Goal: Information Seeking & Learning: Compare options

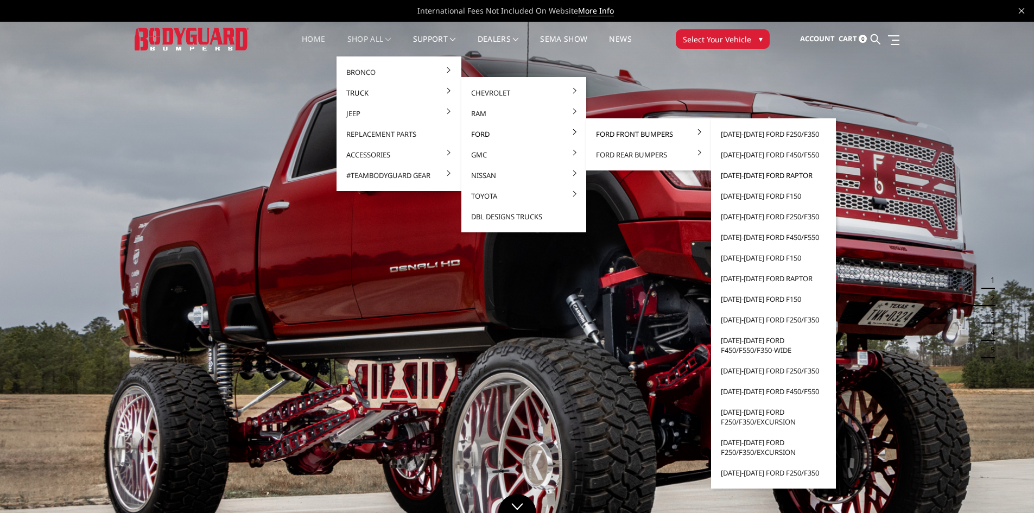
click at [766, 174] on link "[DATE]-[DATE] Ford Raptor" at bounding box center [773, 175] width 116 height 21
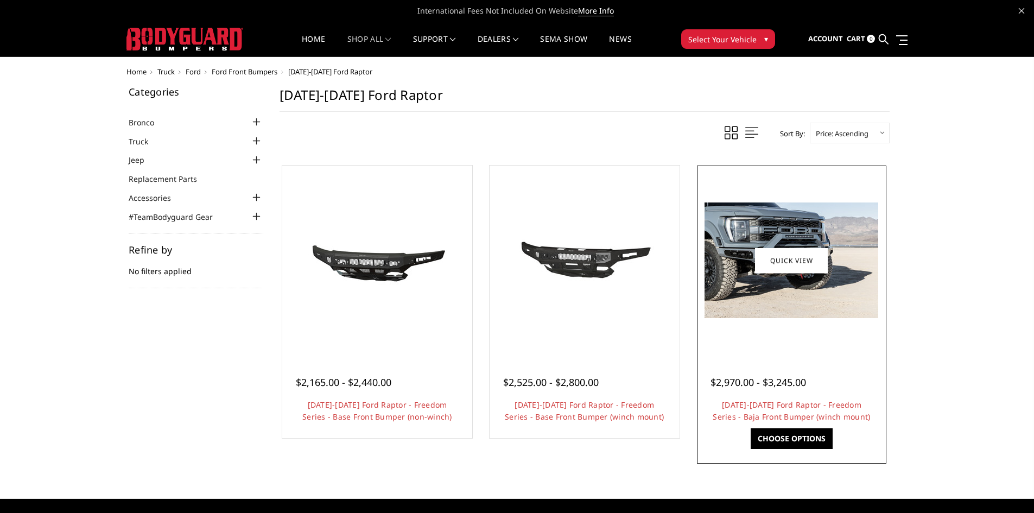
click at [780, 294] on img at bounding box center [791, 260] width 174 height 116
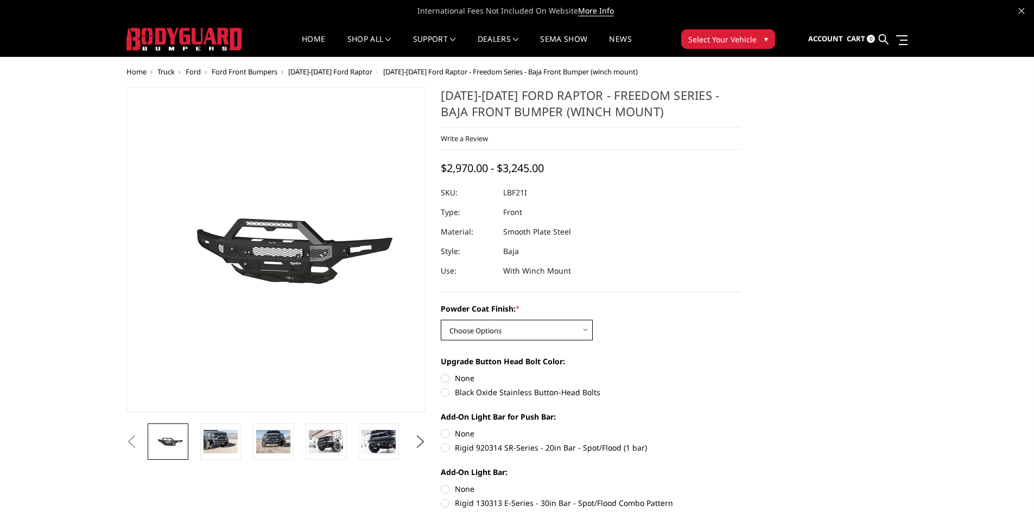
click at [527, 332] on select "Choose Options Bare Metal Texture Black Powder Coat" at bounding box center [517, 330] width 152 height 21
select select "2766"
click at [441, 320] on select "Choose Options Bare Metal Texture Black Powder Coat" at bounding box center [517, 330] width 152 height 21
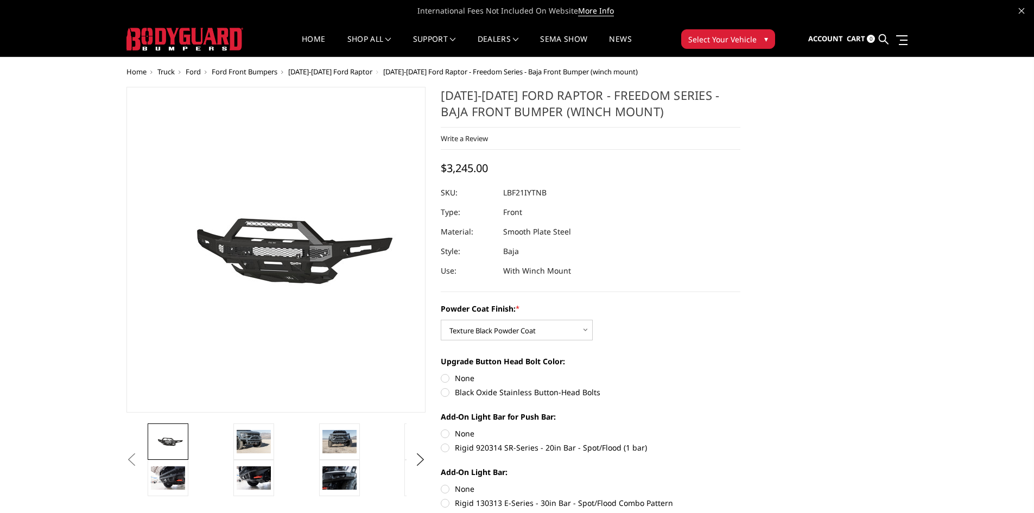
click at [444, 392] on label "Black Oxide Stainless Button-Head Bolts" at bounding box center [591, 391] width 300 height 11
click at [740, 373] on input "Black Oxide Stainless Button-Head Bolts" at bounding box center [740, 372] width 1 height 1
radio input "true"
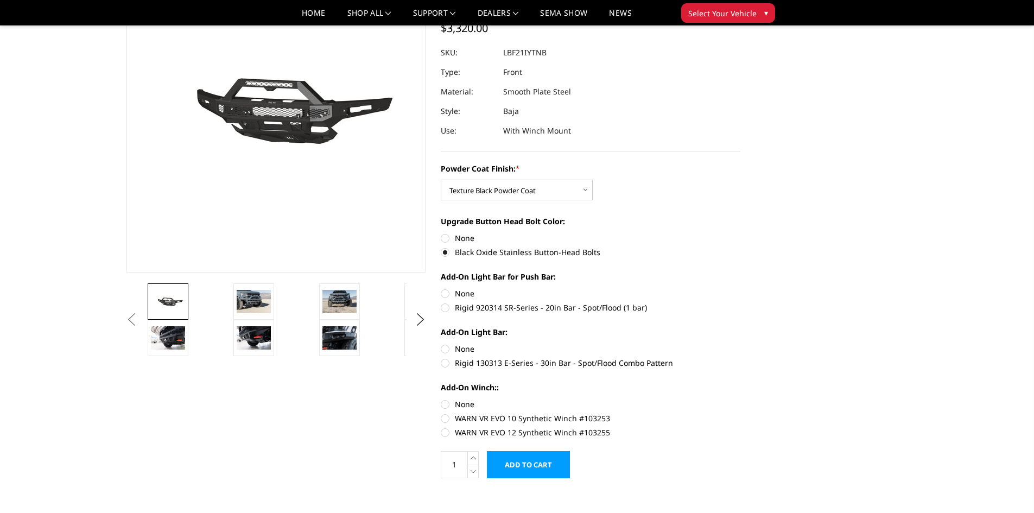
scroll to position [109, 0]
click at [448, 308] on label "Rigid 920314 SR-Series - 20in Bar - Spot/Flood (1 bar)" at bounding box center [591, 306] width 300 height 11
click at [740, 288] on input "Rigid 920314 SR-Series - 20in Bar - Spot/Flood (1 bar)" at bounding box center [740, 287] width 1 height 1
radio input "true"
click at [448, 366] on label "Rigid 130313 E-Series - 30in Bar - Spot/Flood Combo Pattern" at bounding box center [591, 361] width 300 height 11
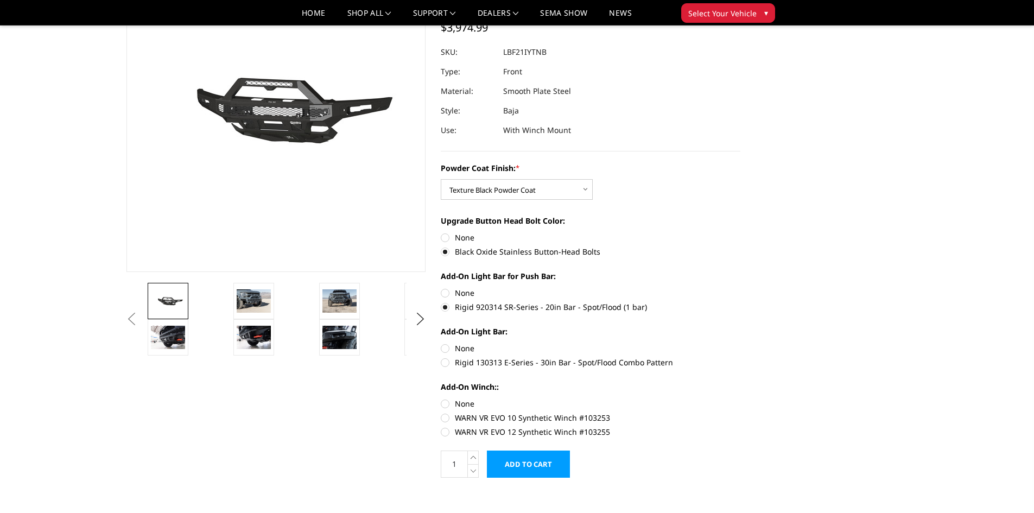
click at [740, 343] on input "Rigid 130313 E-Series - 30in Bar - Spot/Flood Combo Pattern" at bounding box center [740, 342] width 1 height 1
radio input "true"
click at [445, 402] on label "None" at bounding box center [591, 403] width 300 height 11
click at [441, 398] on input "None" at bounding box center [441, 398] width 1 height 1
radio input "true"
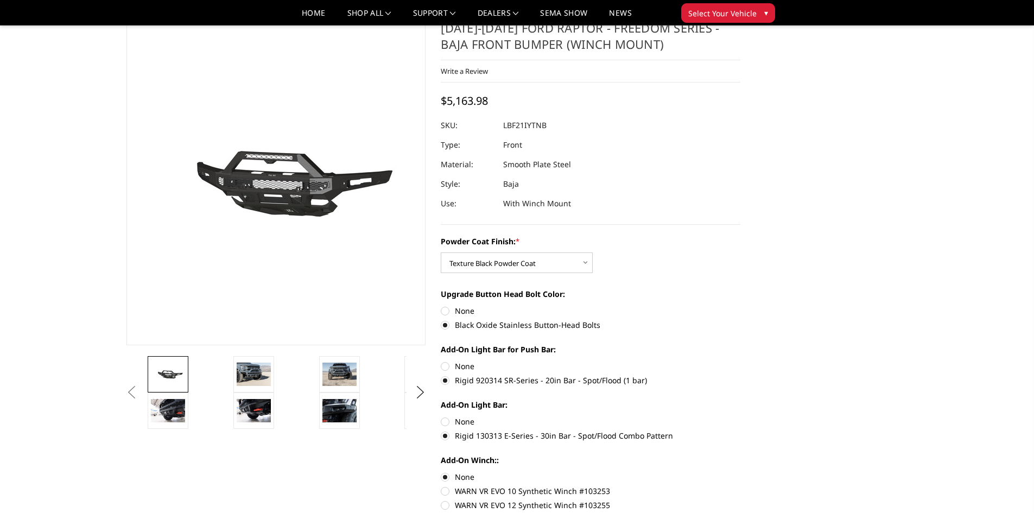
scroll to position [54, 0]
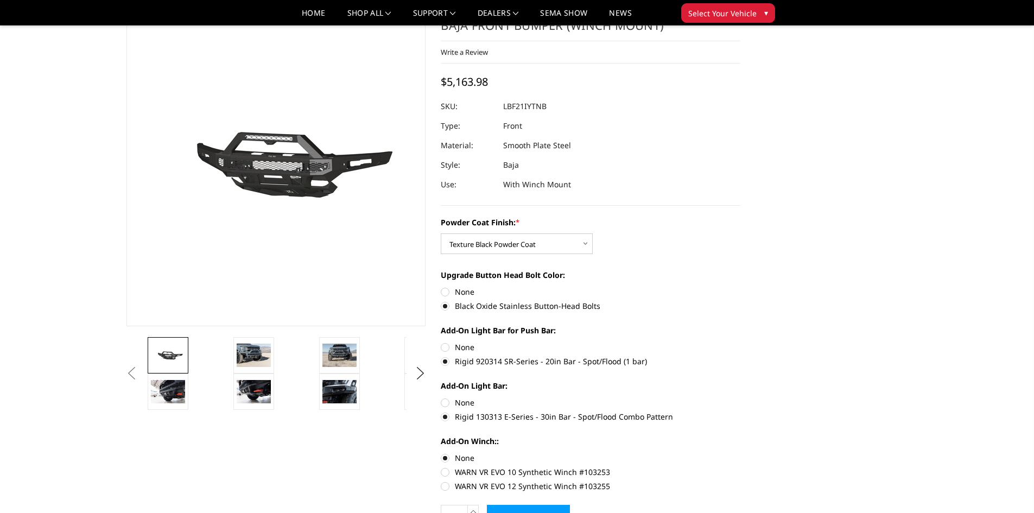
drag, startPoint x: 502, startPoint y: 360, endPoint x: 495, endPoint y: 366, distance: 9.2
click at [495, 365] on label "Rigid 920314 SR-Series - 20in Bar - Spot/Flood (1 bar)" at bounding box center [591, 360] width 300 height 11
click at [740, 342] on input "Rigid 920314 SR-Series - 20in Bar - Spot/Flood (1 bar)" at bounding box center [740, 341] width 1 height 1
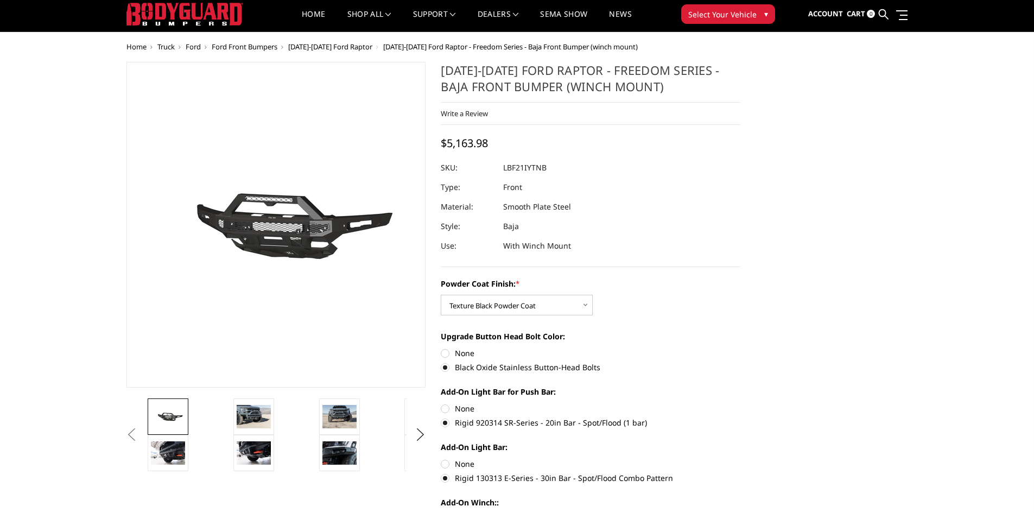
scroll to position [0, 0]
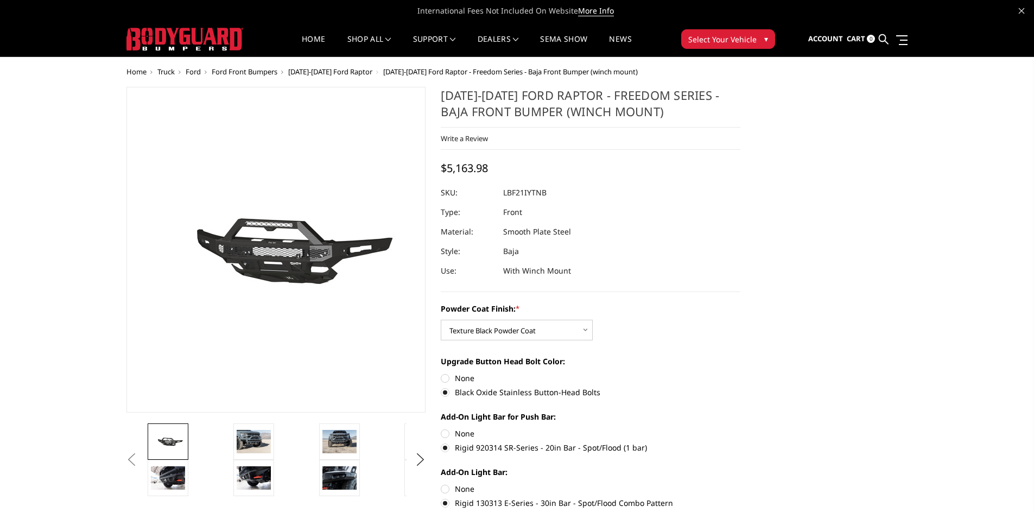
drag, startPoint x: 570, startPoint y: 192, endPoint x: 501, endPoint y: 192, distance: 69.5
click at [501, 192] on div at bounding box center [591, 193] width 300 height 20
drag, startPoint x: 501, startPoint y: 192, endPoint x: 547, endPoint y: 196, distance: 46.9
click at [560, 201] on div at bounding box center [591, 193] width 300 height 20
drag, startPoint x: 549, startPoint y: 192, endPoint x: 520, endPoint y: 196, distance: 29.0
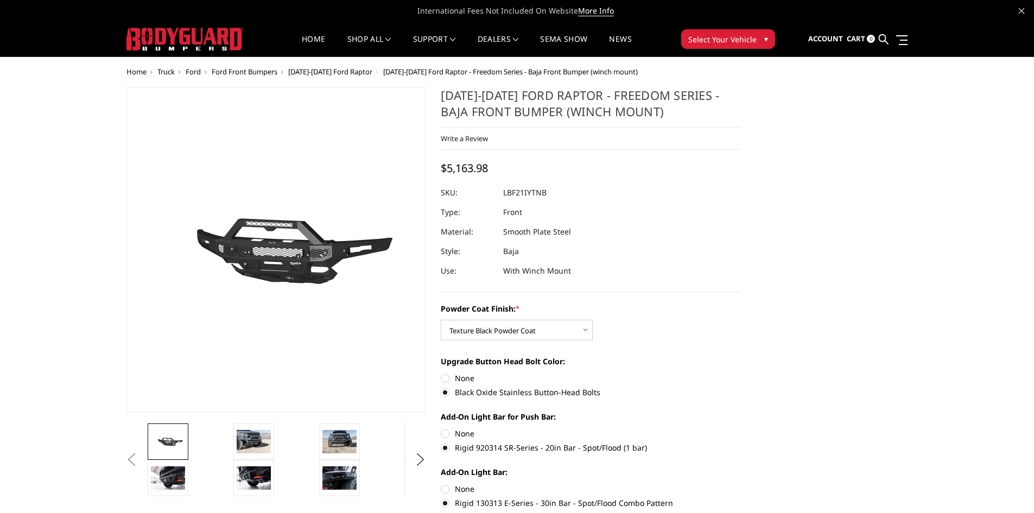
click at [520, 196] on dl "SKU: LBF21IYTNB UPC: Type: Front Material: Smooth Plate Steel Style: Baja Use: …" at bounding box center [591, 232] width 300 height 98
drag, startPoint x: 504, startPoint y: 193, endPoint x: 534, endPoint y: 190, distance: 30.5
click at [534, 190] on dd "LBF21IYTNB" at bounding box center [524, 193] width 43 height 20
click at [247, 436] on img at bounding box center [254, 441] width 34 height 23
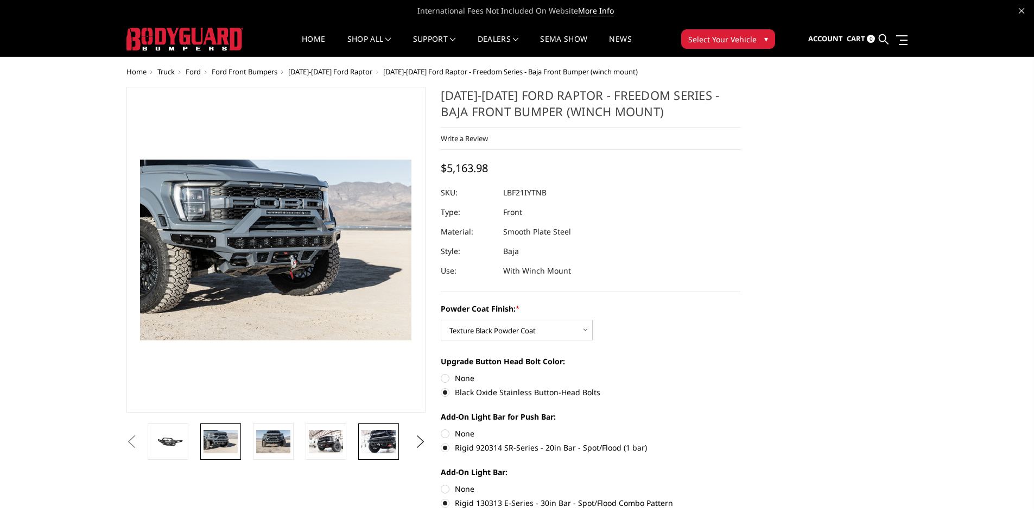
click at [381, 436] on img at bounding box center [378, 441] width 34 height 23
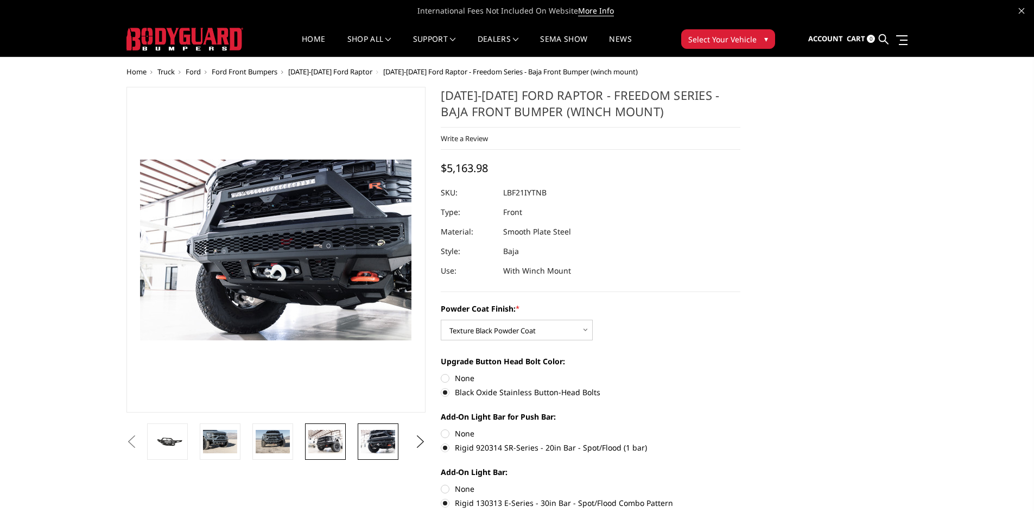
click at [340, 447] on img at bounding box center [325, 441] width 34 height 23
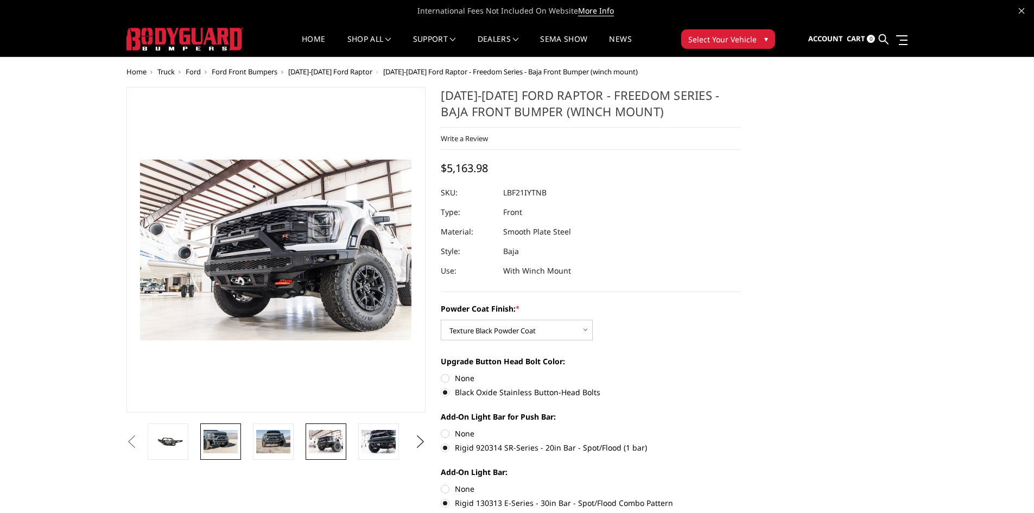
click at [234, 432] on img at bounding box center [220, 441] width 34 height 23
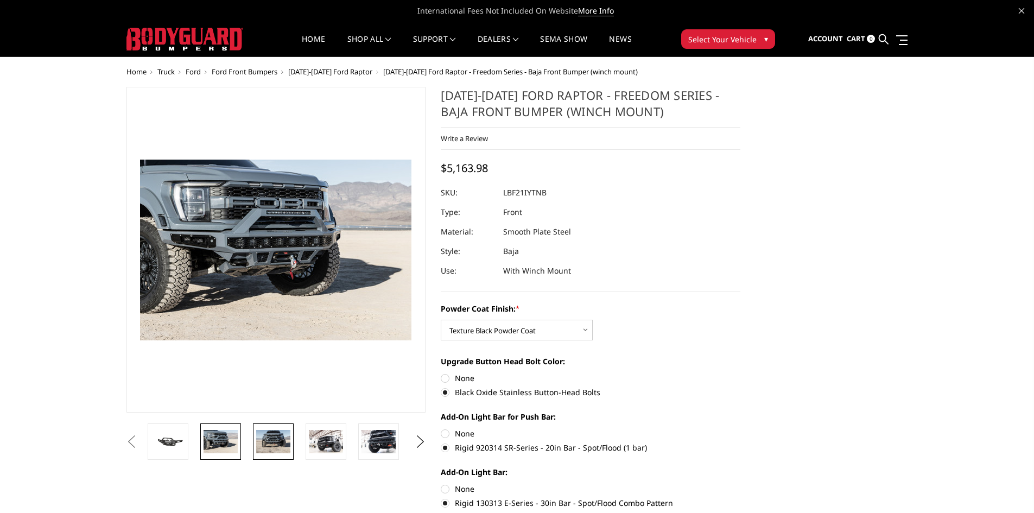
click at [258, 430] on img at bounding box center [273, 441] width 34 height 23
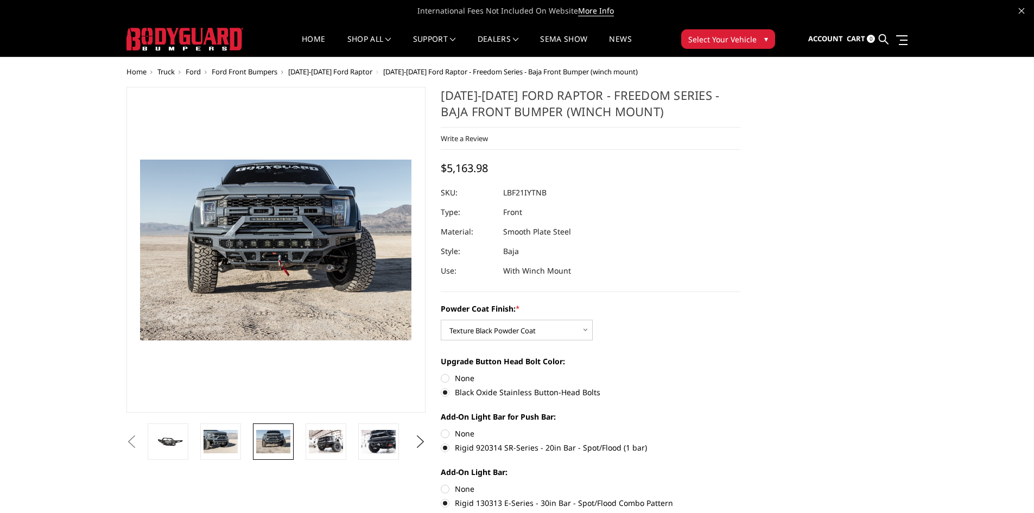
click at [282, 439] on img at bounding box center [273, 441] width 34 height 23
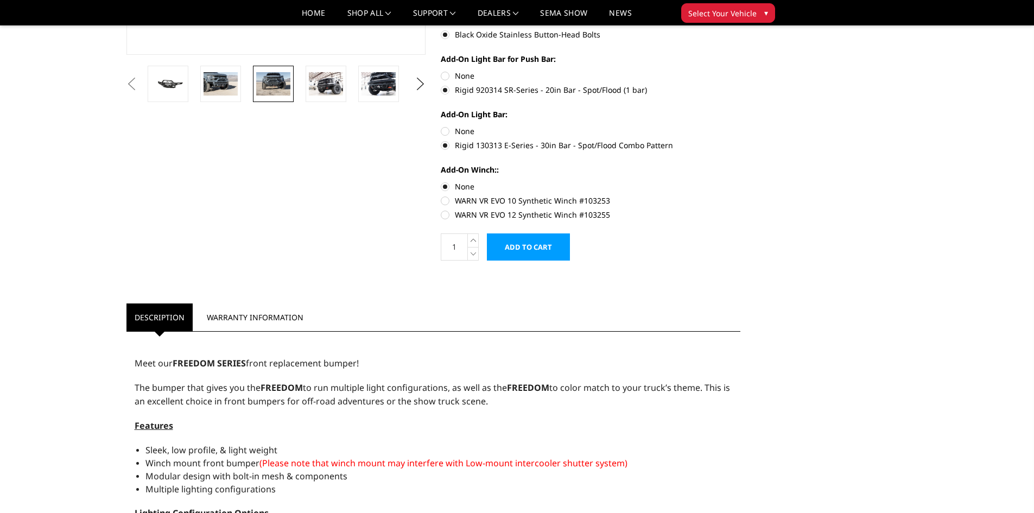
scroll to position [54, 0]
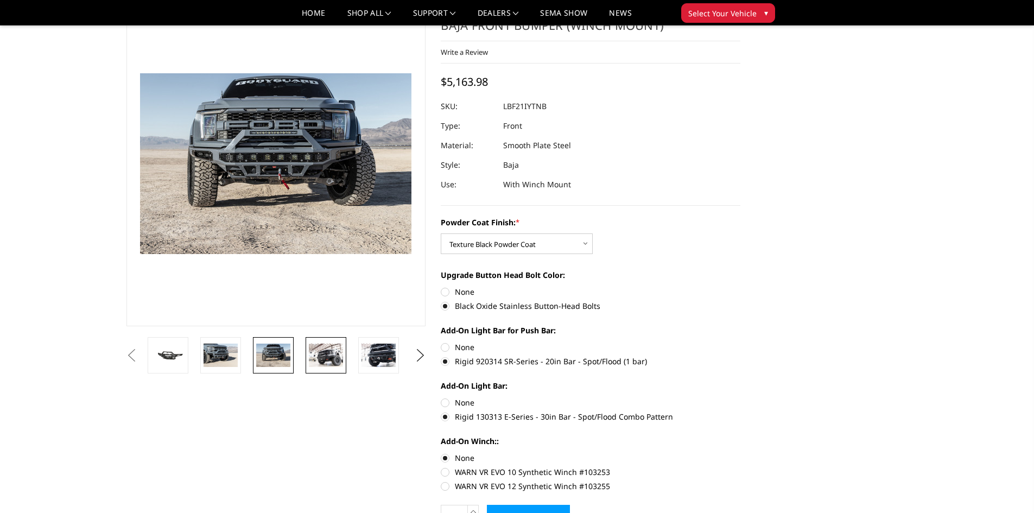
click at [323, 349] on img at bounding box center [326, 354] width 34 height 23
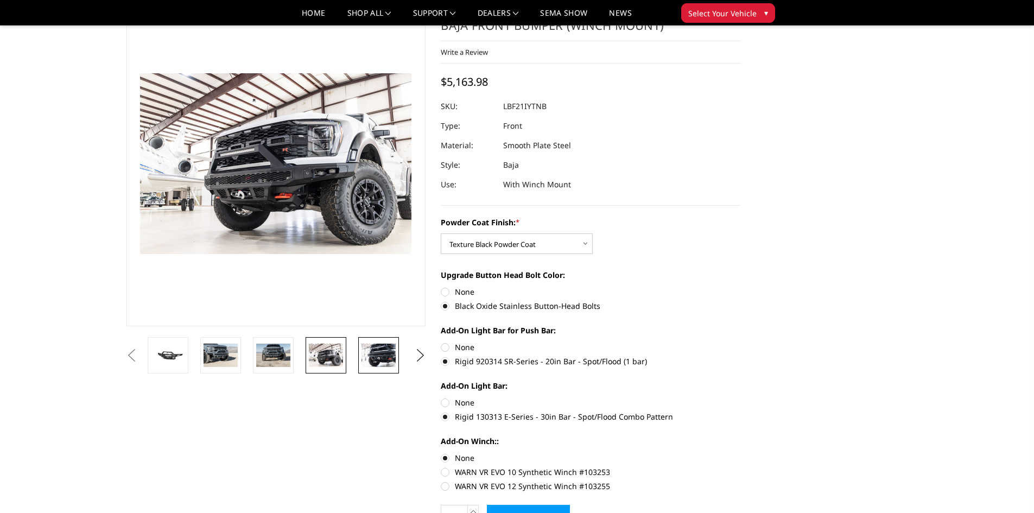
click at [374, 358] on img at bounding box center [378, 354] width 34 height 23
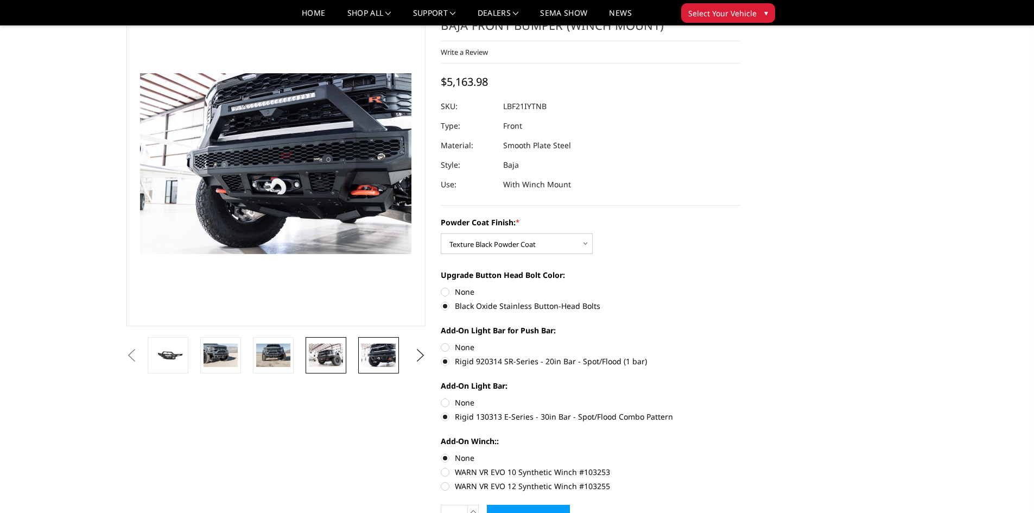
click at [334, 354] on img at bounding box center [326, 354] width 34 height 23
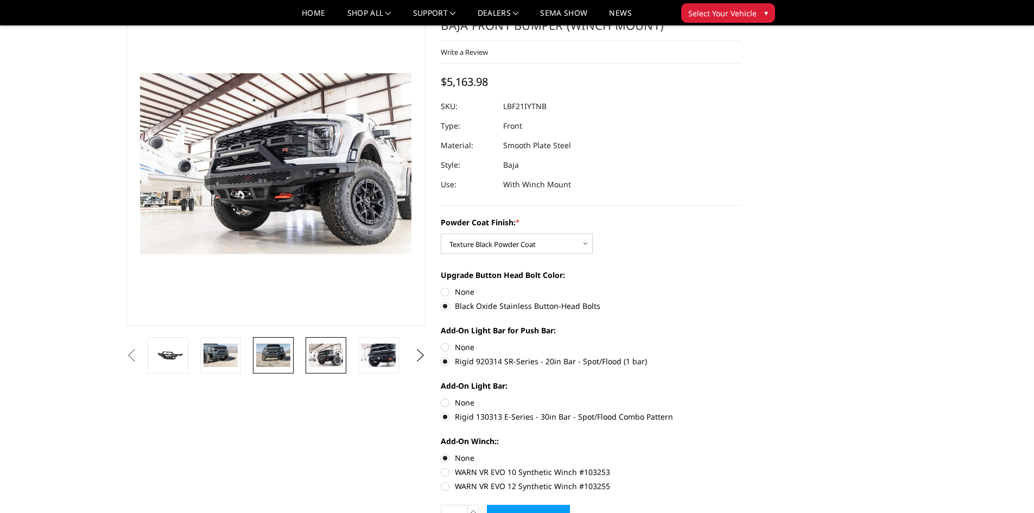
click at [275, 348] on img at bounding box center [273, 354] width 34 height 23
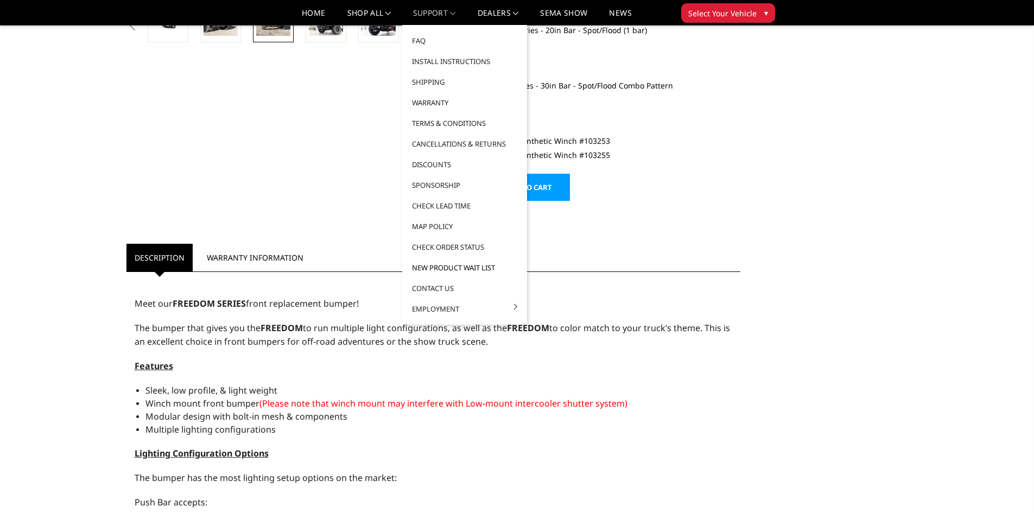
scroll to position [163, 0]
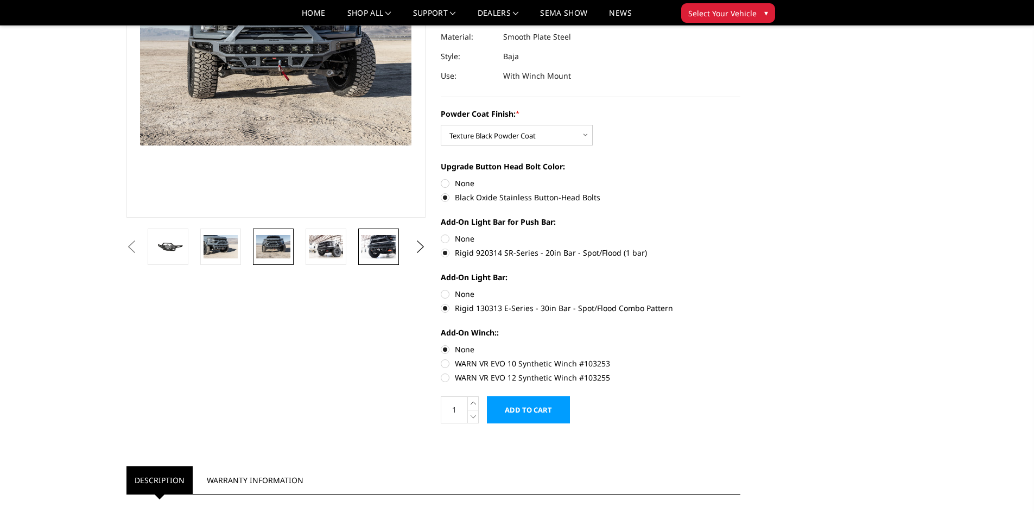
click at [383, 247] on img at bounding box center [378, 246] width 34 height 23
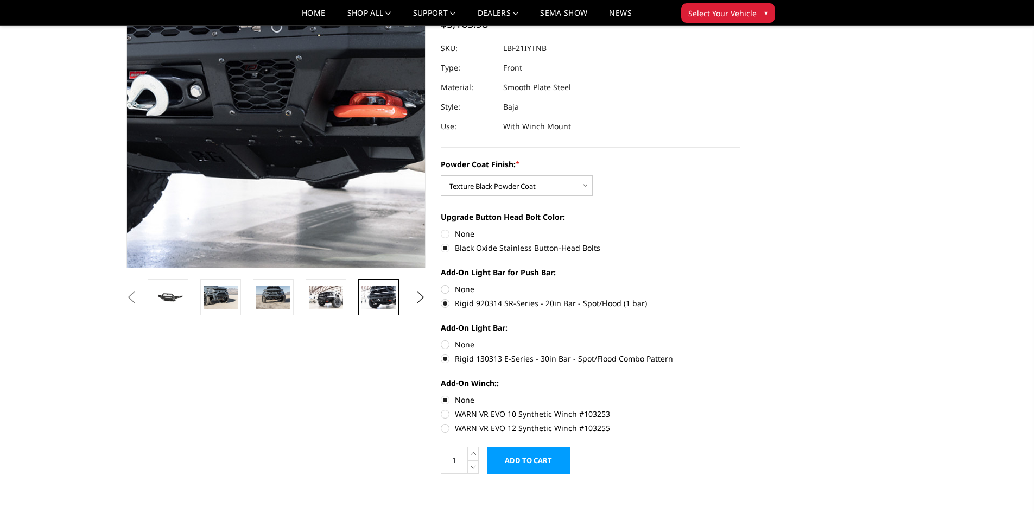
scroll to position [54, 0]
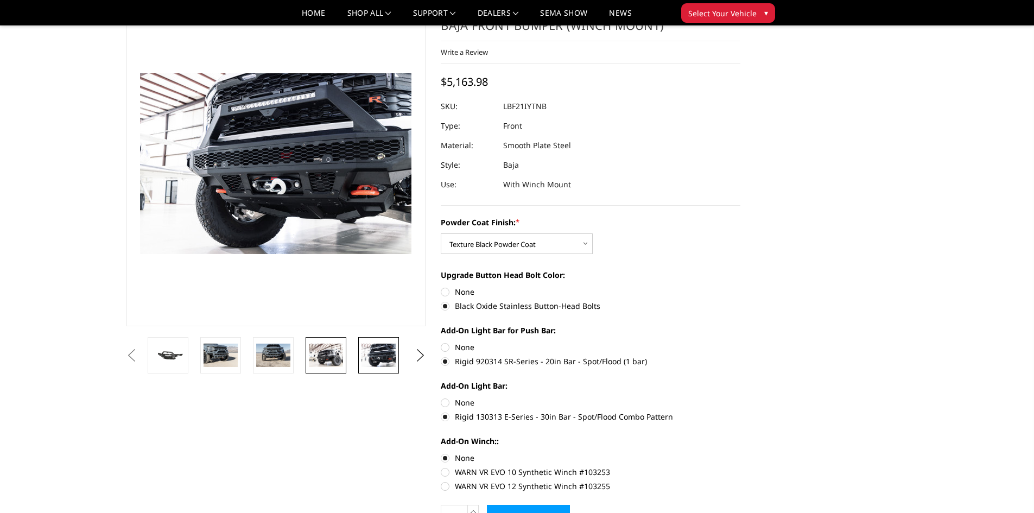
click at [338, 348] on img at bounding box center [326, 354] width 34 height 23
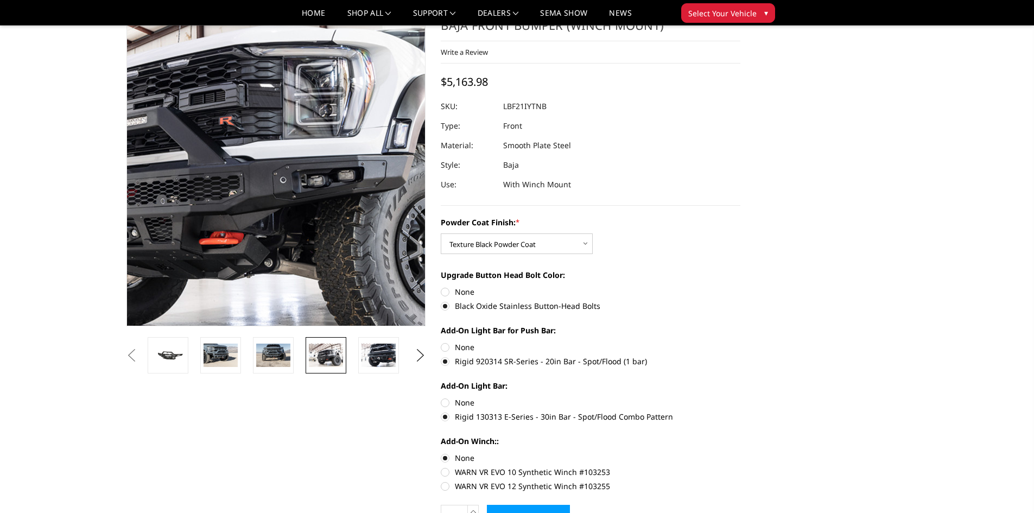
click at [333, 181] on img at bounding box center [201, 156] width 695 height 463
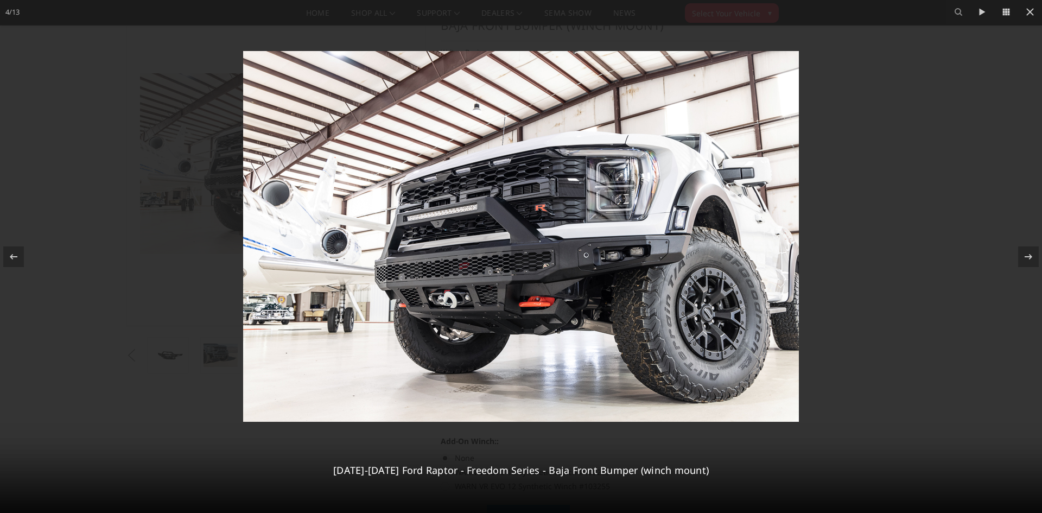
click at [623, 260] on img at bounding box center [521, 236] width 556 height 371
click at [1023, 257] on icon at bounding box center [1028, 256] width 13 height 13
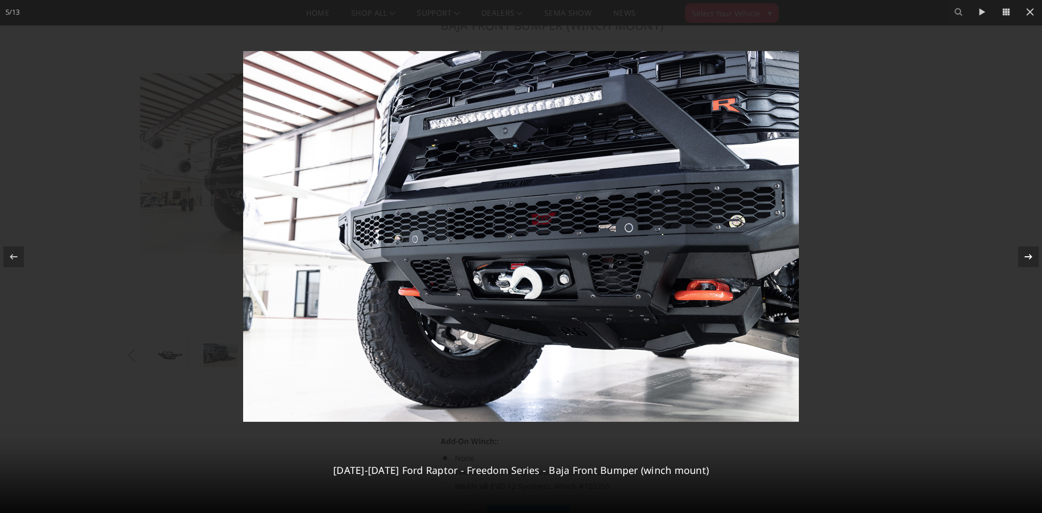
click at [1023, 257] on icon at bounding box center [1028, 256] width 13 height 13
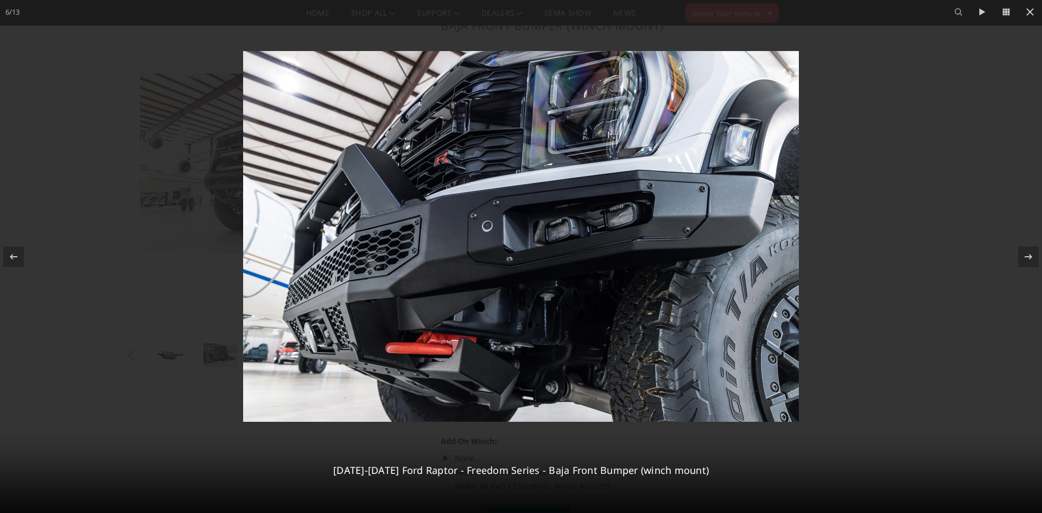
click at [542, 231] on img at bounding box center [521, 236] width 556 height 371
click at [1024, 252] on icon at bounding box center [1028, 256] width 13 height 13
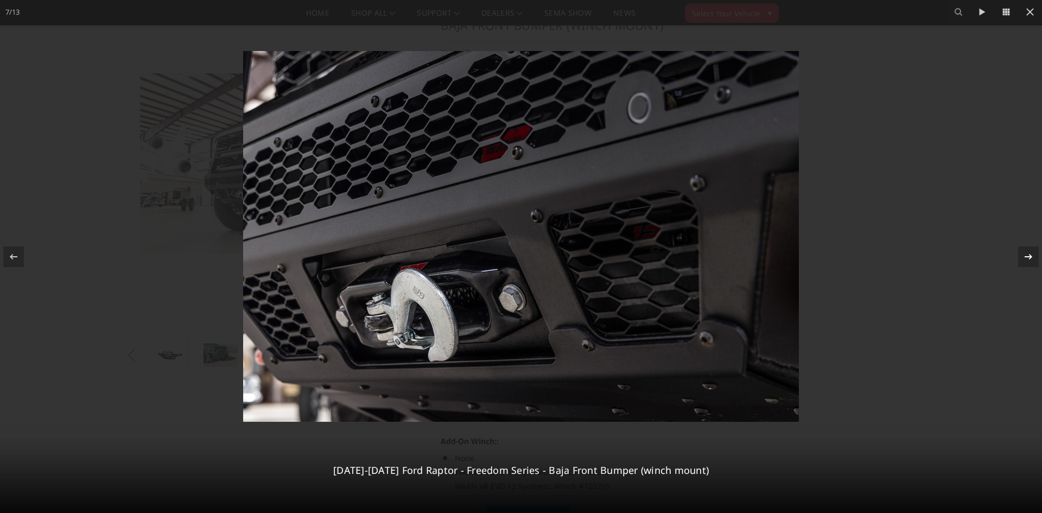
click at [1024, 253] on icon at bounding box center [1028, 256] width 13 height 13
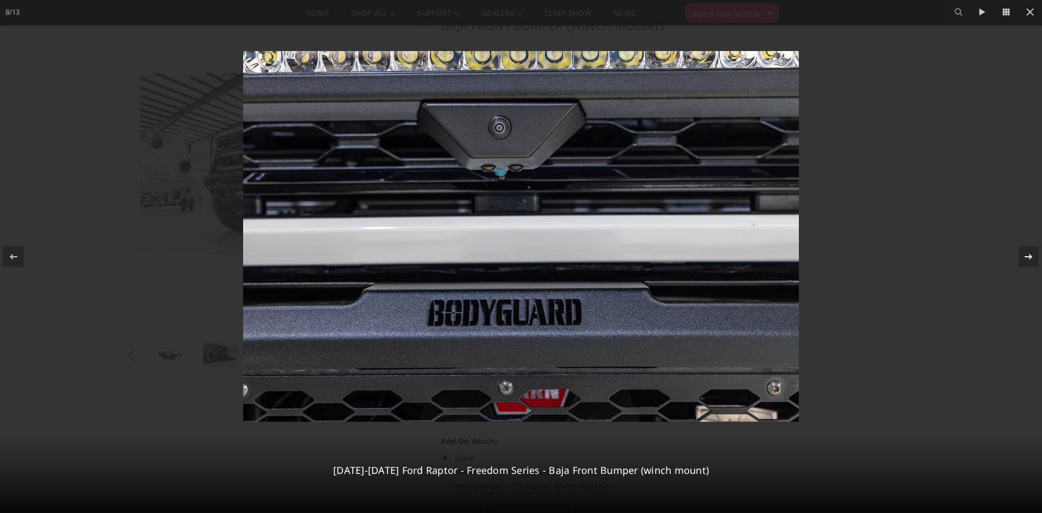
click at [1024, 253] on icon at bounding box center [1028, 256] width 13 height 13
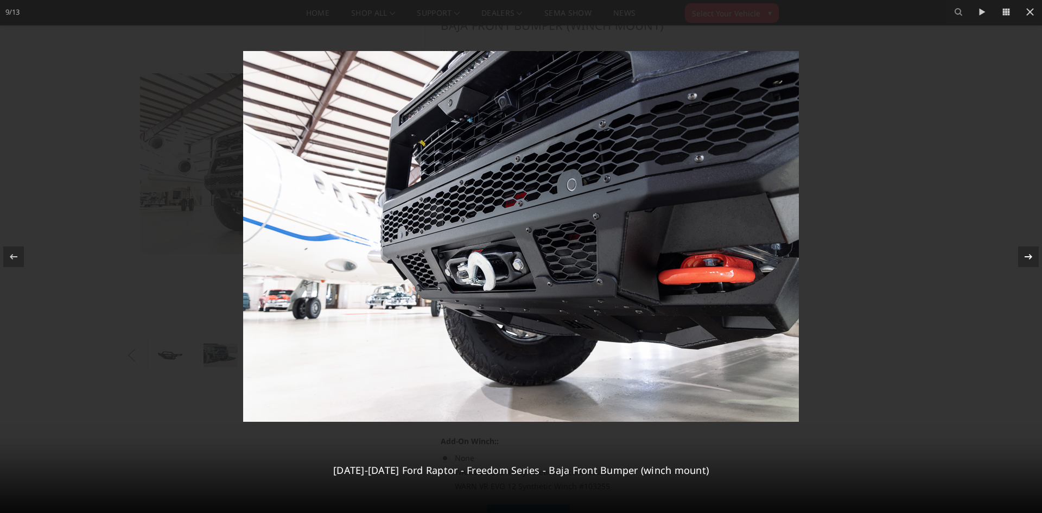
click at [1024, 253] on icon at bounding box center [1028, 256] width 13 height 13
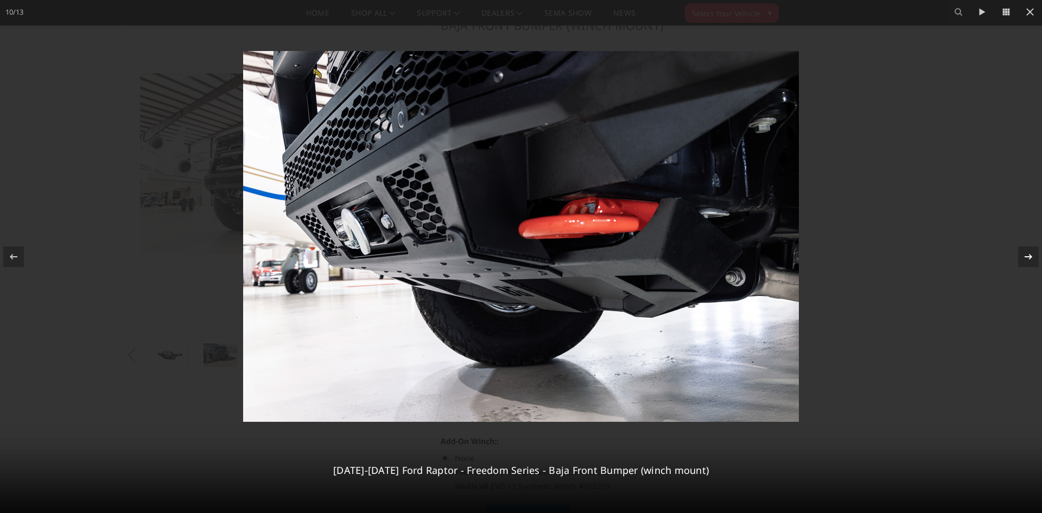
click at [1024, 253] on icon at bounding box center [1028, 256] width 13 height 13
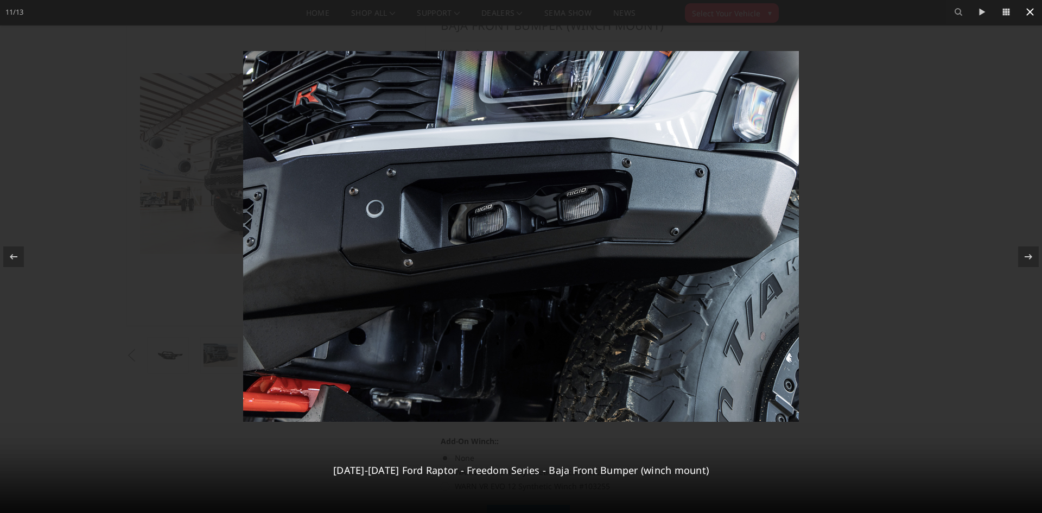
click at [1020, 9] on button at bounding box center [1030, 12] width 24 height 24
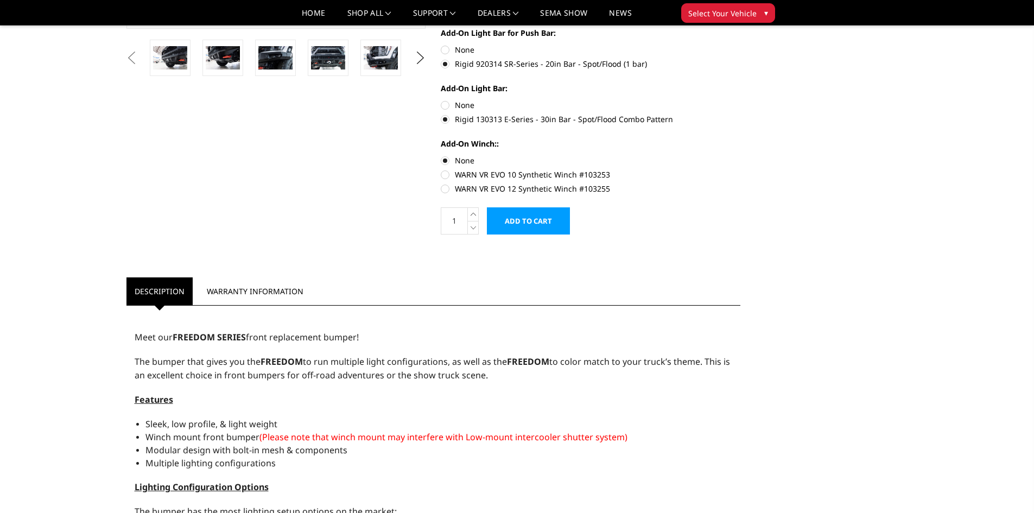
scroll to position [352, 0]
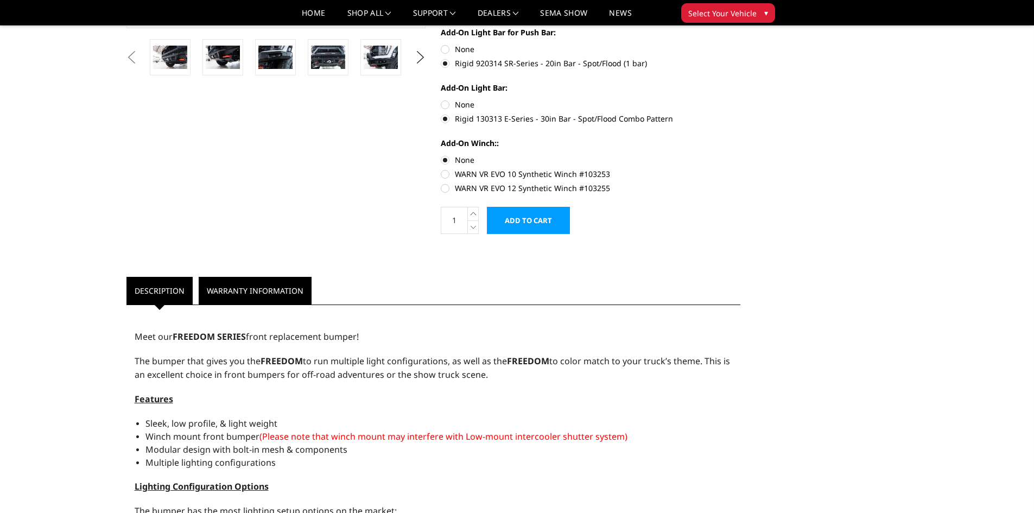
click at [265, 289] on link "Warranty Information" at bounding box center [255, 291] width 113 height 28
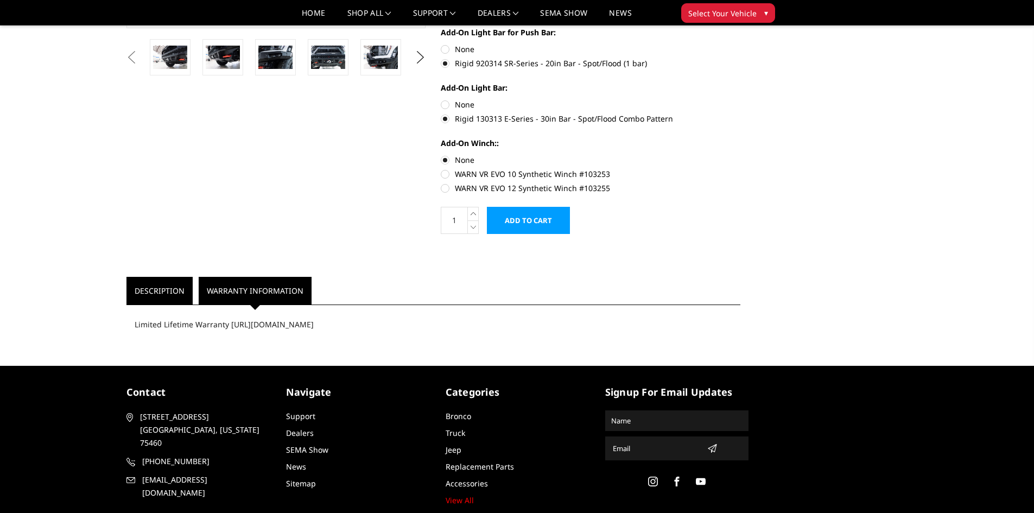
click at [161, 288] on link "Description" at bounding box center [159, 291] width 66 height 28
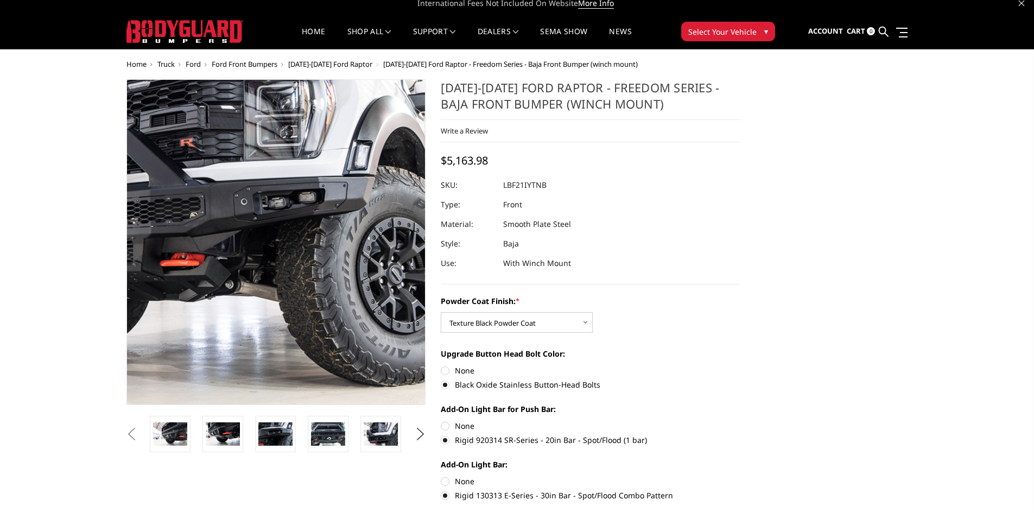
scroll to position [0, 0]
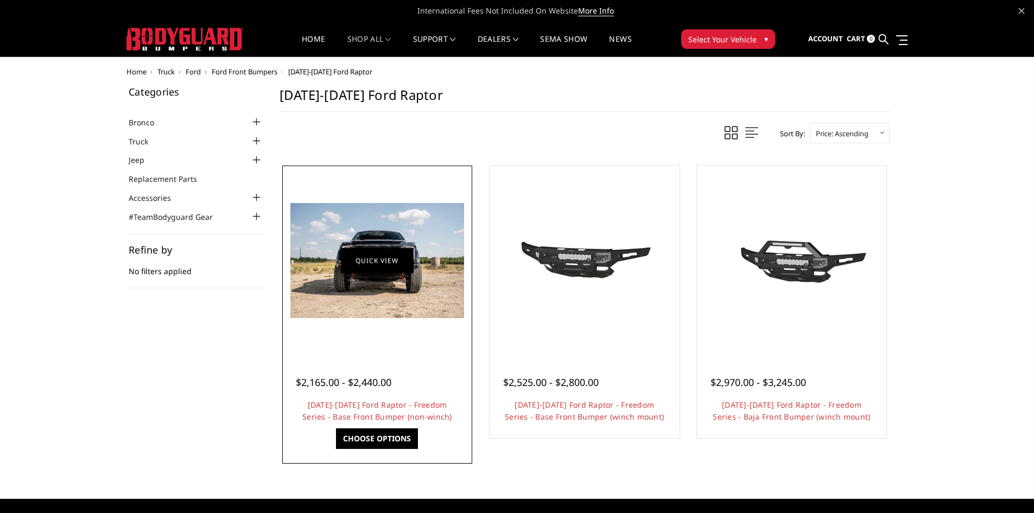
click at [361, 256] on link "Quick view" at bounding box center [377, 260] width 73 height 26
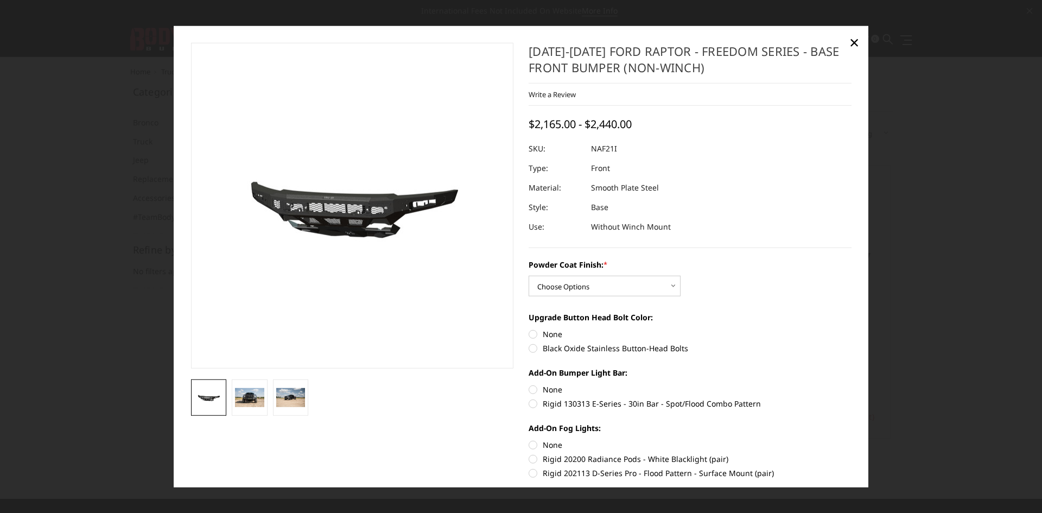
click at [426, 196] on img at bounding box center [260, 205] width 695 height 325
click at [260, 397] on img at bounding box center [249, 397] width 29 height 19
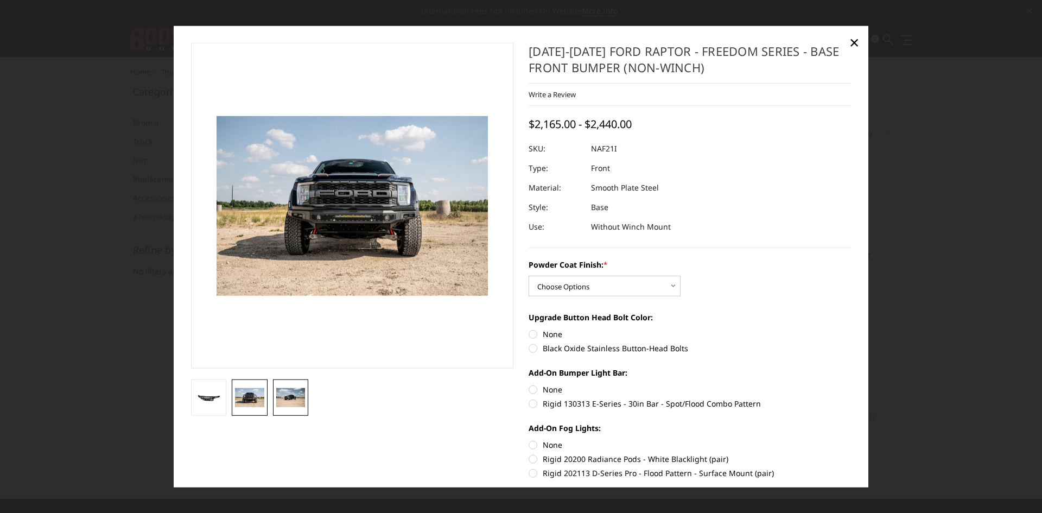
click at [285, 397] on img at bounding box center [290, 397] width 29 height 20
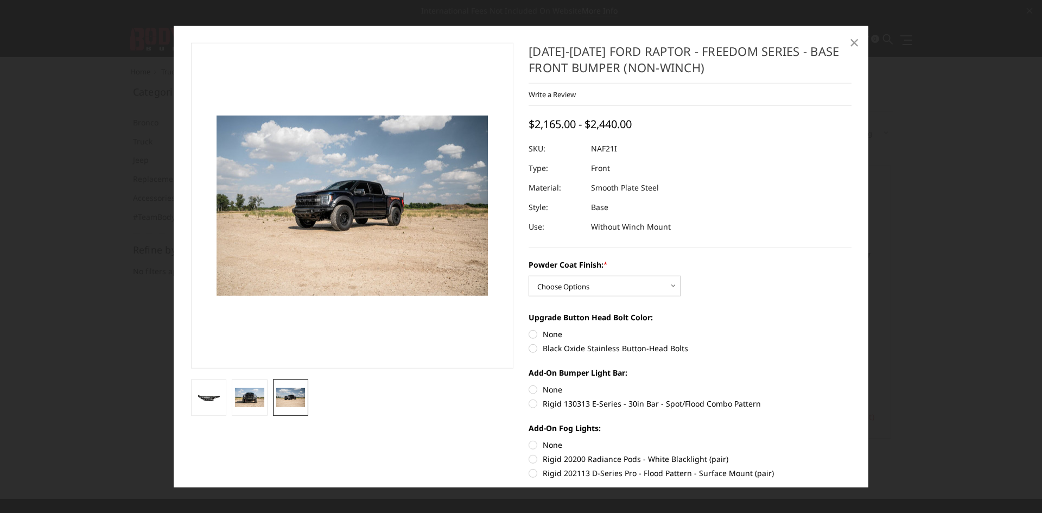
click at [848, 39] on link "×" at bounding box center [853, 42] width 17 height 17
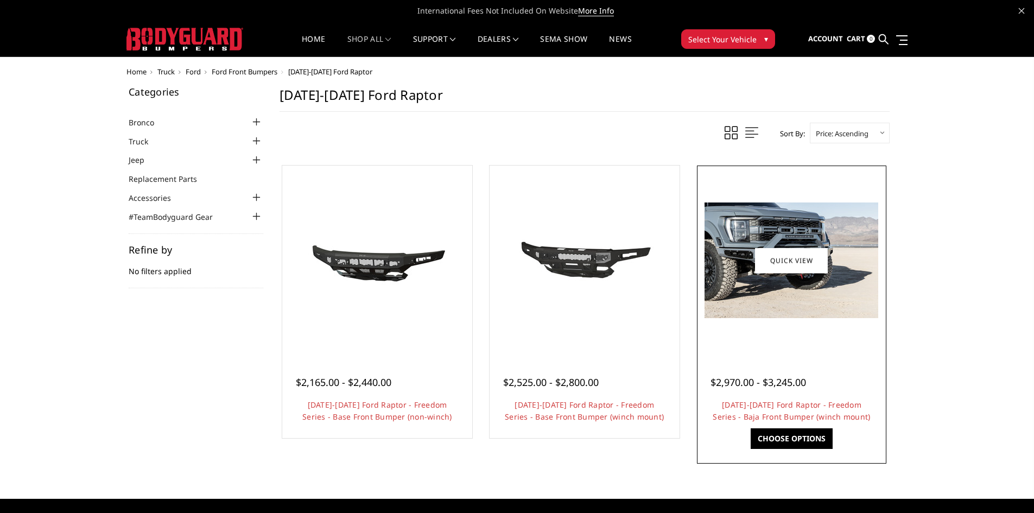
click at [763, 324] on div at bounding box center [791, 260] width 184 height 184
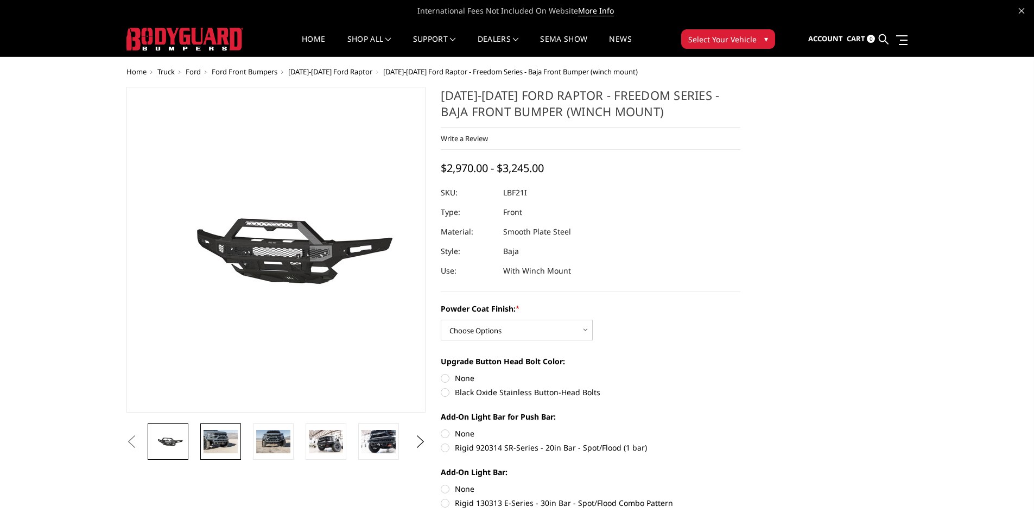
click at [214, 434] on img at bounding box center [220, 441] width 34 height 23
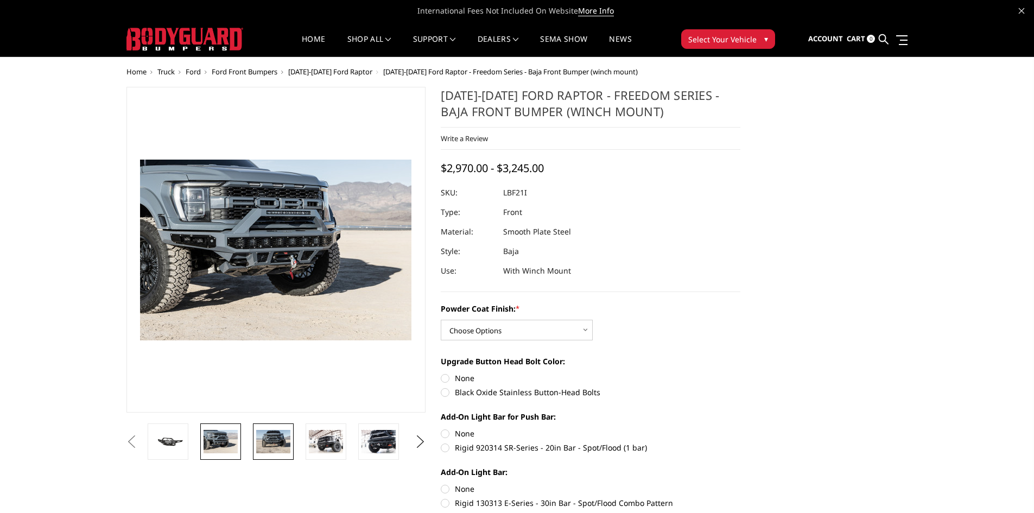
click at [275, 428] on link at bounding box center [273, 441] width 41 height 36
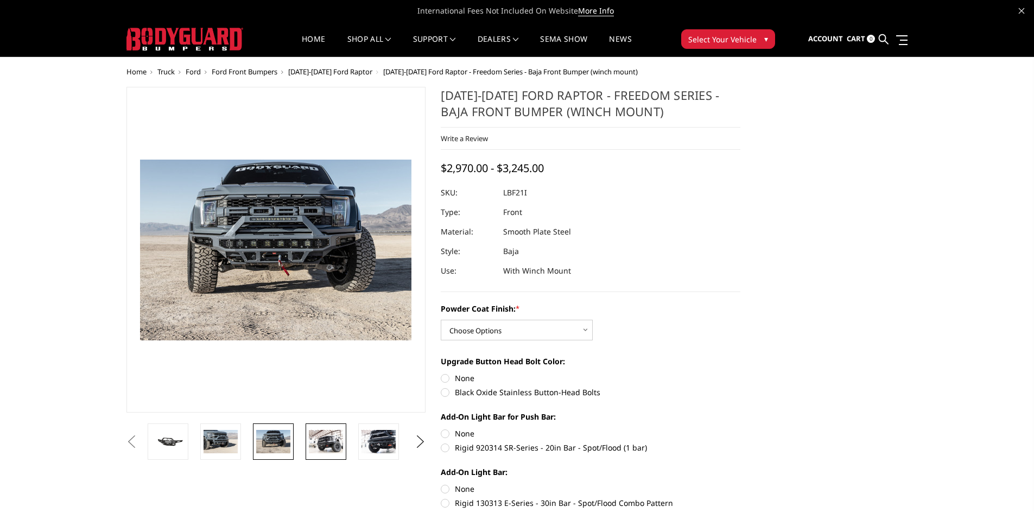
click at [314, 450] on img at bounding box center [326, 441] width 34 height 23
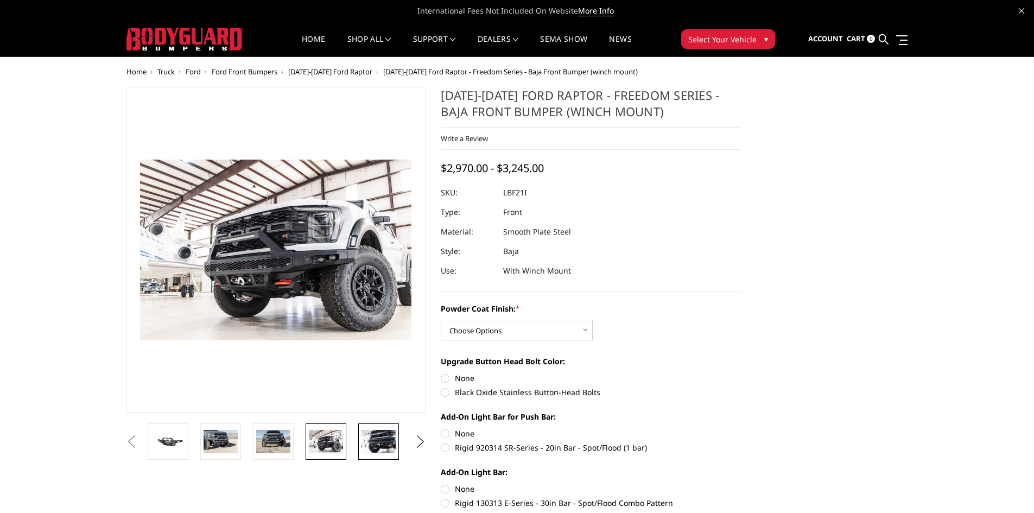
click at [377, 440] on img at bounding box center [378, 441] width 34 height 23
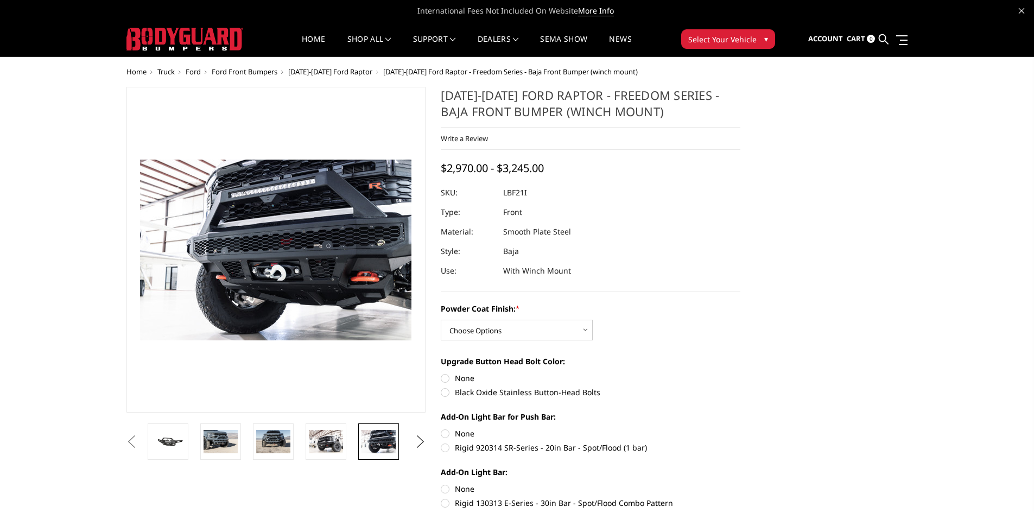
click at [418, 439] on button "Next" at bounding box center [420, 442] width 16 height 16
click at [418, 438] on button "Next" at bounding box center [420, 442] width 16 height 16
click at [421, 440] on button "Next" at bounding box center [420, 442] width 16 height 16
click at [421, 441] on button "Next" at bounding box center [420, 442] width 16 height 16
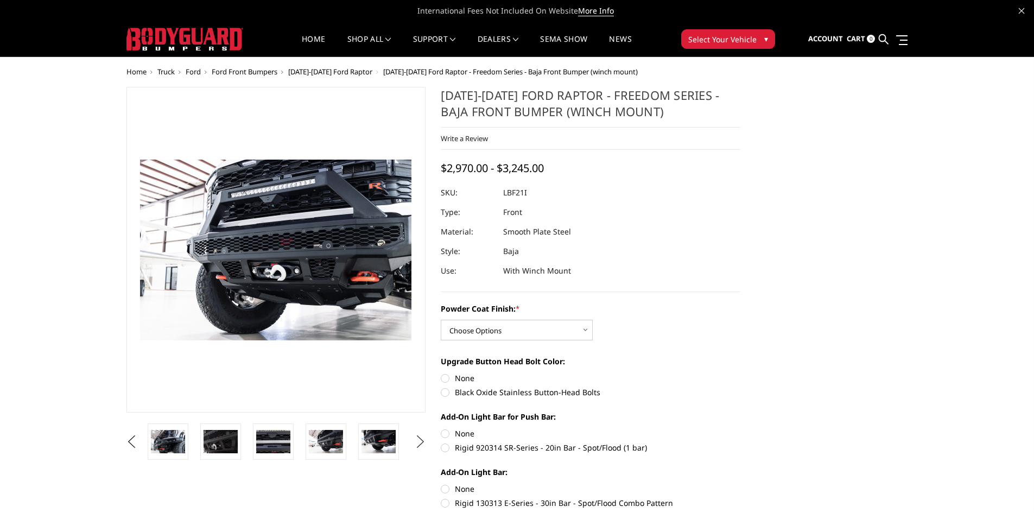
click at [421, 441] on button "Next" at bounding box center [420, 442] width 16 height 16
click at [419, 439] on button "Next" at bounding box center [420, 442] width 16 height 16
click at [383, 443] on img at bounding box center [378, 441] width 34 height 23
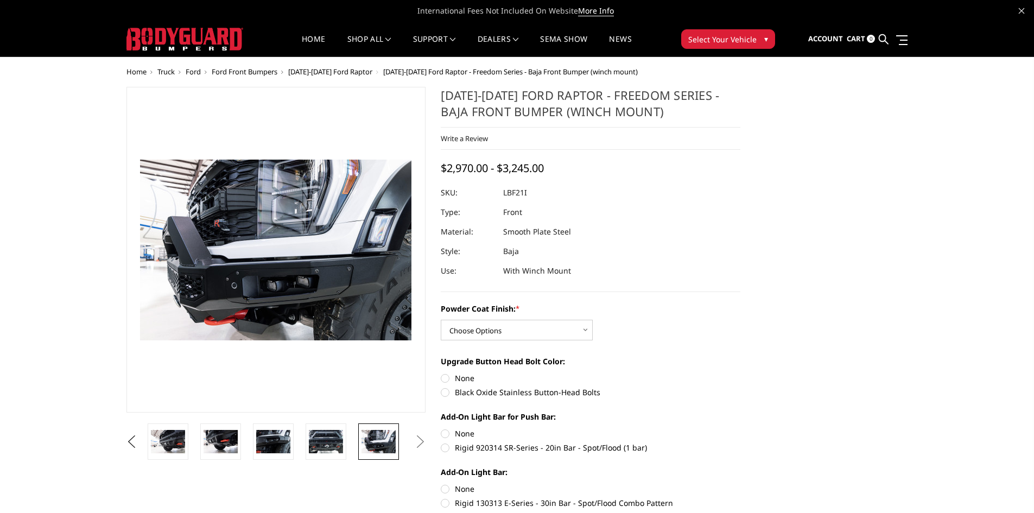
click at [418, 438] on button "Next" at bounding box center [420, 442] width 16 height 16
click at [319, 437] on img at bounding box center [326, 441] width 34 height 23
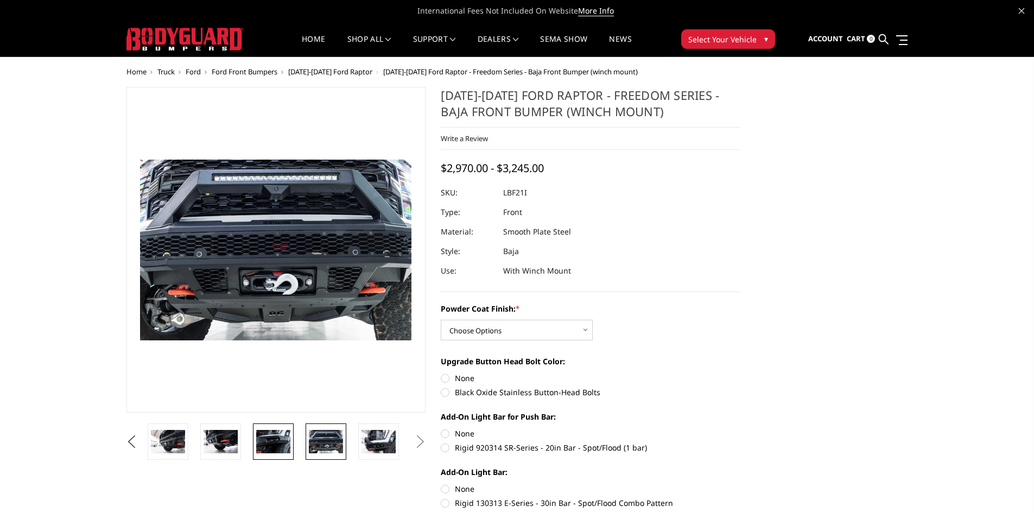
click at [277, 445] on img at bounding box center [273, 441] width 34 height 23
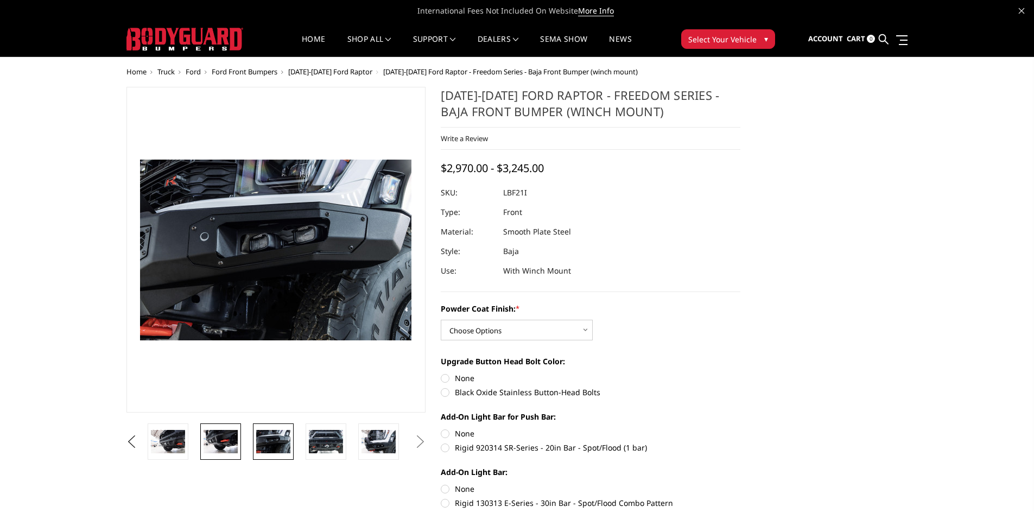
click at [219, 438] on img at bounding box center [220, 441] width 34 height 23
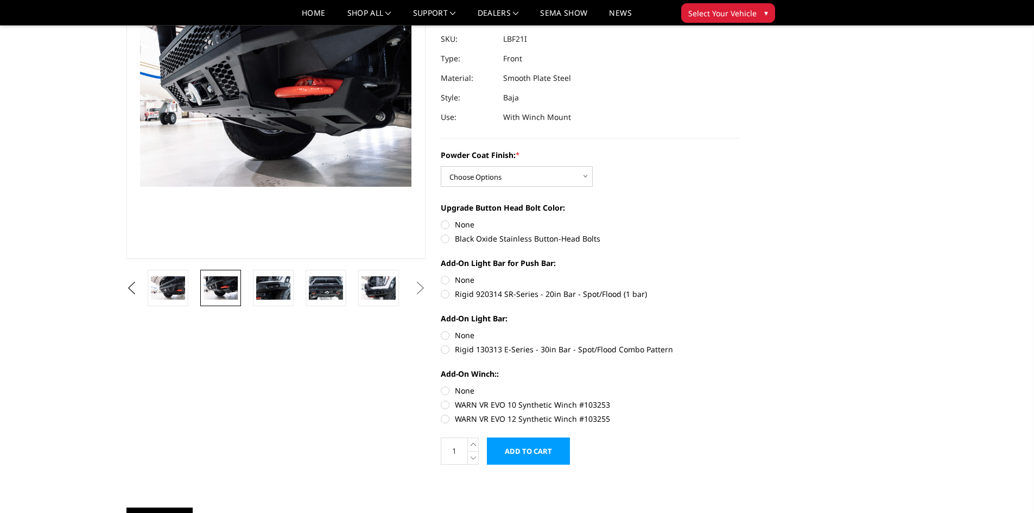
scroll to position [163, 0]
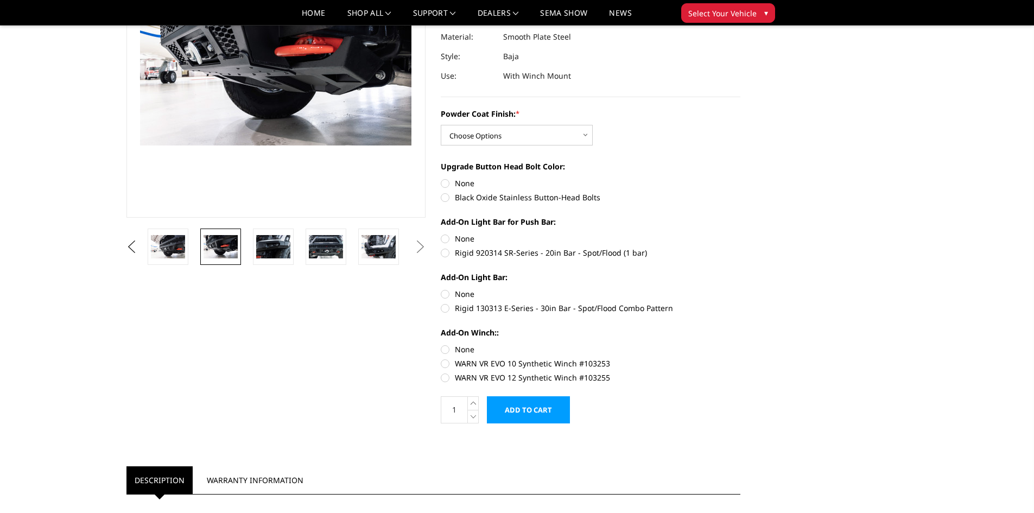
click at [443, 346] on label "None" at bounding box center [591, 348] width 300 height 11
click at [441, 344] on input "None" at bounding box center [441, 343] width 1 height 1
radio input "true"
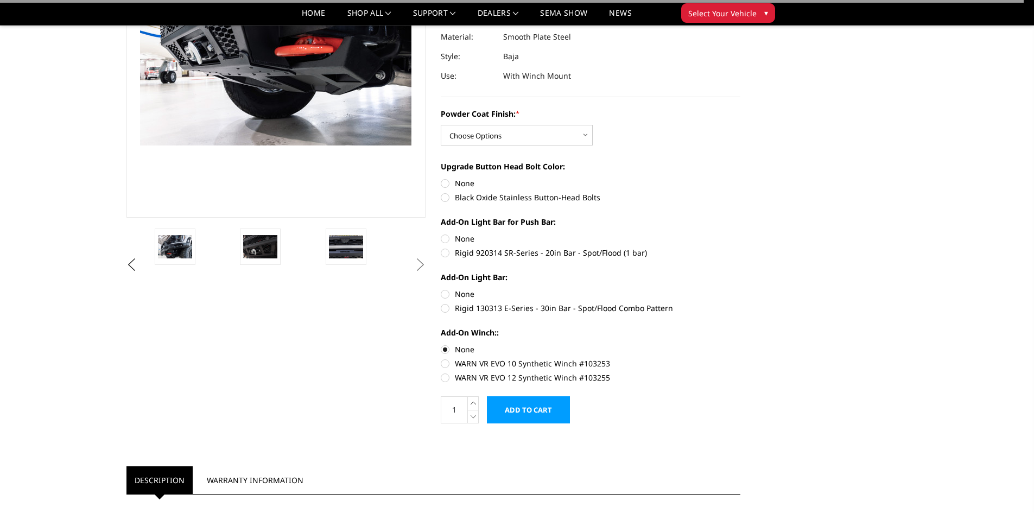
click at [449, 295] on label "None" at bounding box center [591, 293] width 300 height 11
click at [441, 289] on input "None" at bounding box center [441, 288] width 1 height 1
radio input "true"
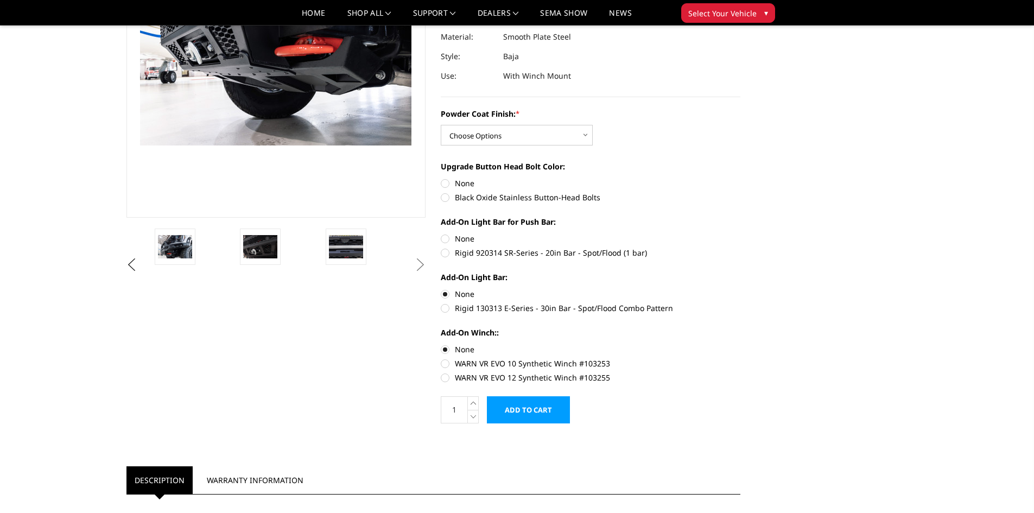
click at [446, 235] on label "None" at bounding box center [591, 238] width 300 height 11
click at [441, 233] on input "None" at bounding box center [441, 233] width 1 height 1
radio input "true"
click at [445, 200] on label "Black Oxide Stainless Button-Head Bolts" at bounding box center [591, 197] width 300 height 11
click at [740, 178] on input "Black Oxide Stainless Button-Head Bolts" at bounding box center [740, 177] width 1 height 1
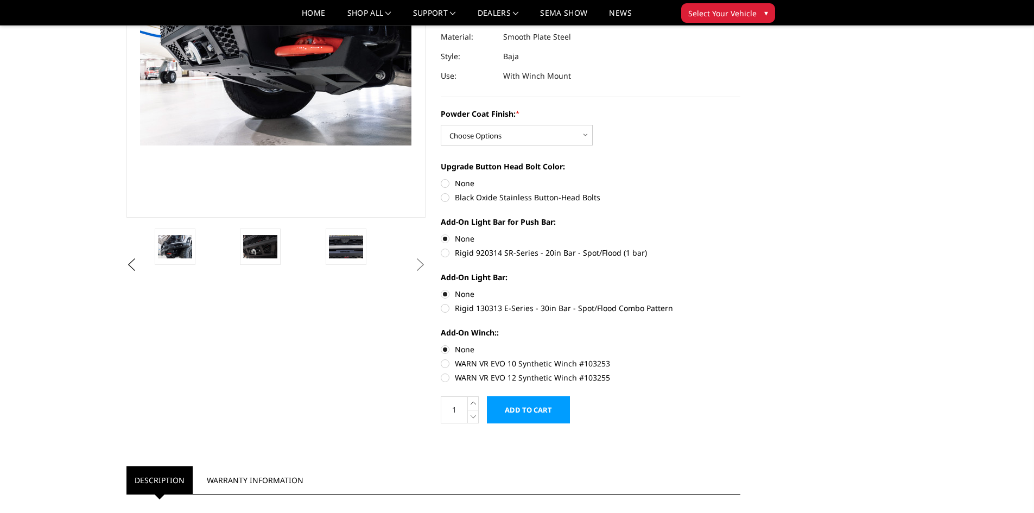
radio input "true"
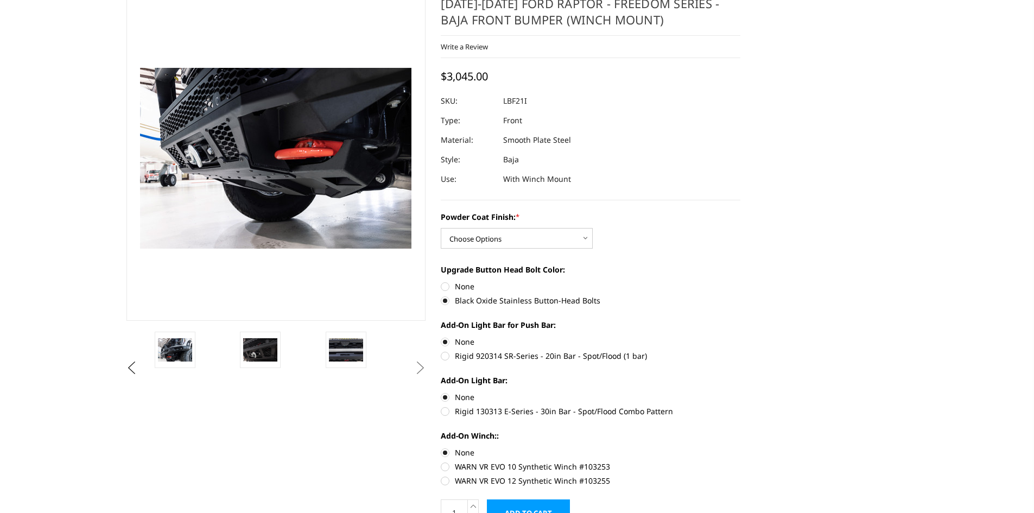
scroll to position [0, 0]
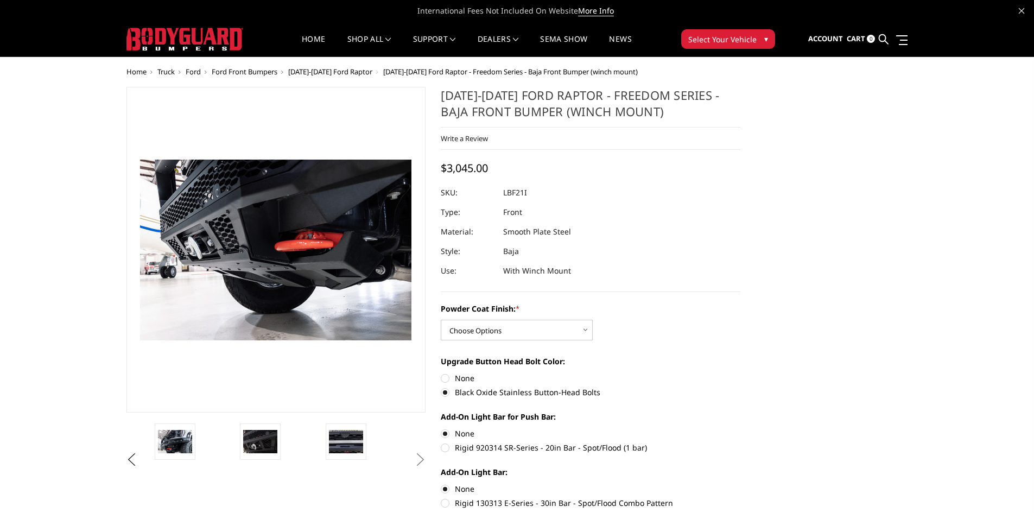
drag, startPoint x: 542, startPoint y: 189, endPoint x: 494, endPoint y: 190, distance: 47.8
click at [494, 190] on dl "SKU: LBF21I UPC: Type: Front Material: Smooth Plate Steel Style: Baja Use: With…" at bounding box center [591, 232] width 300 height 98
click at [493, 336] on select "Choose Options Bare Metal Texture Black Powder Coat" at bounding box center [517, 330] width 152 height 21
select select "2766"
click at [441, 320] on select "Choose Options Bare Metal Texture Black Powder Coat" at bounding box center [517, 330] width 152 height 21
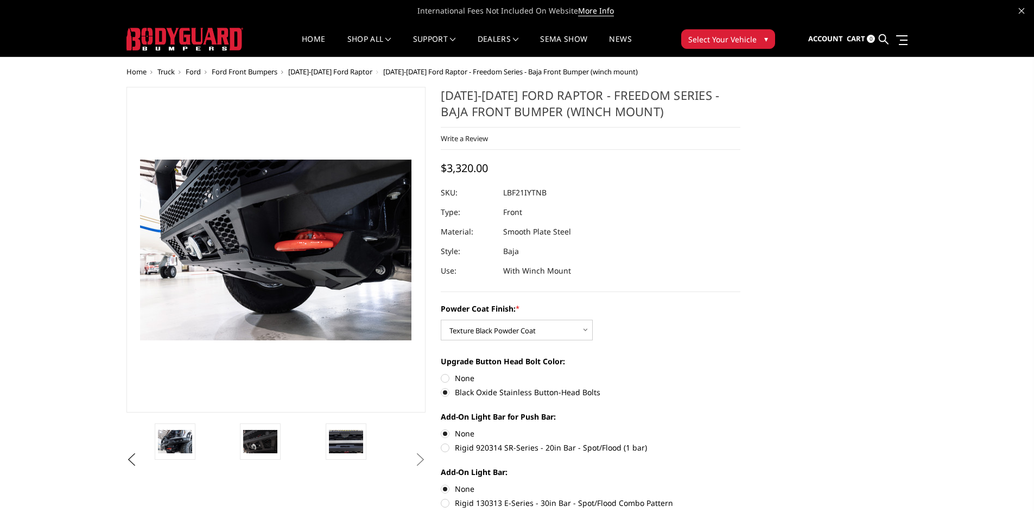
drag, startPoint x: 494, startPoint y: 186, endPoint x: 571, endPoint y: 202, distance: 78.7
click at [571, 202] on dl "SKU: LBF21IYTNB UPC: Type: Front Material: Smooth Plate Steel Style: Baja Use: …" at bounding box center [591, 232] width 300 height 98
click at [130, 456] on button "Previous" at bounding box center [132, 459] width 16 height 16
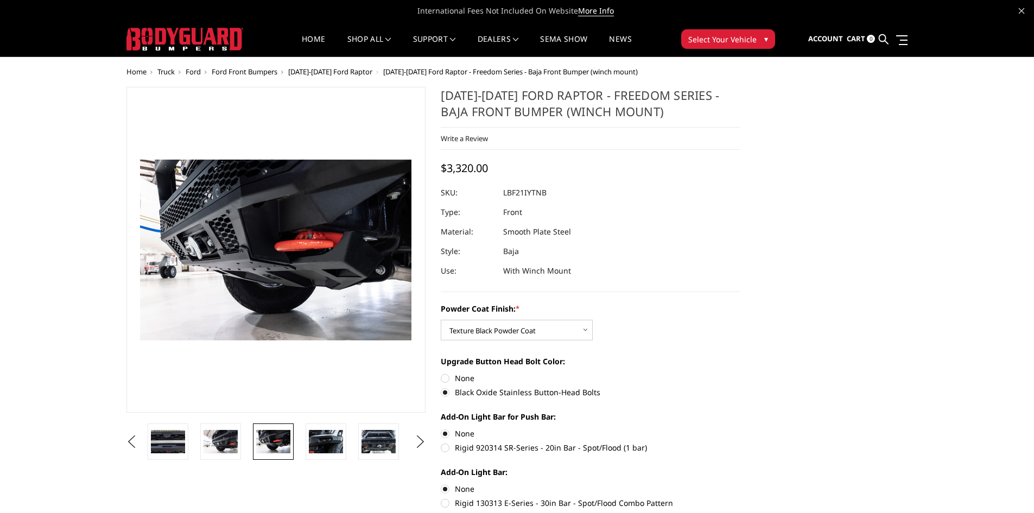
click at [130, 456] on ul "Previous Next" at bounding box center [276, 441] width 305 height 36
click at [137, 442] on button "Previous" at bounding box center [132, 442] width 16 height 16
click at [137, 441] on button "Previous" at bounding box center [132, 442] width 16 height 16
click at [255, 437] on link at bounding box center [273, 441] width 41 height 36
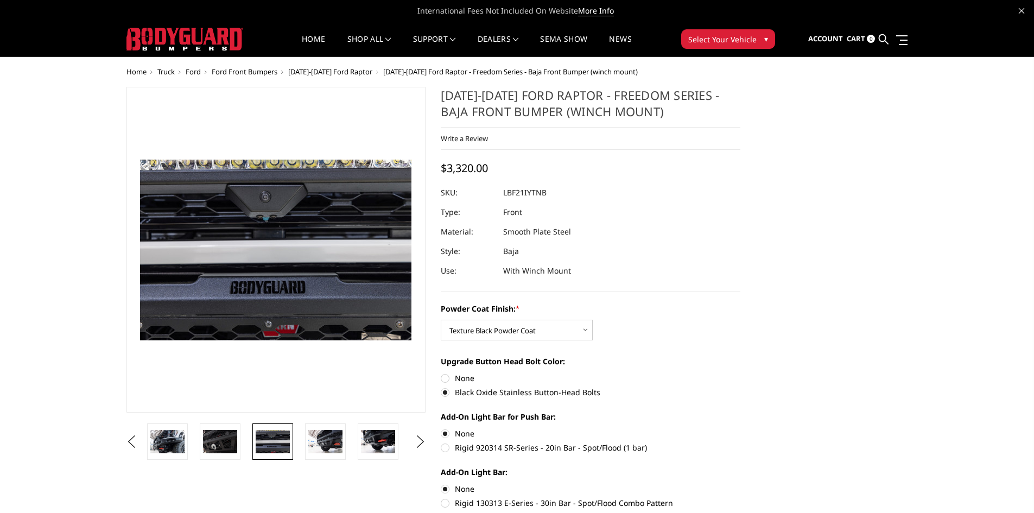
click at [242, 438] on li at bounding box center [224, 441] width 53 height 36
click at [213, 441] on img at bounding box center [220, 441] width 34 height 23
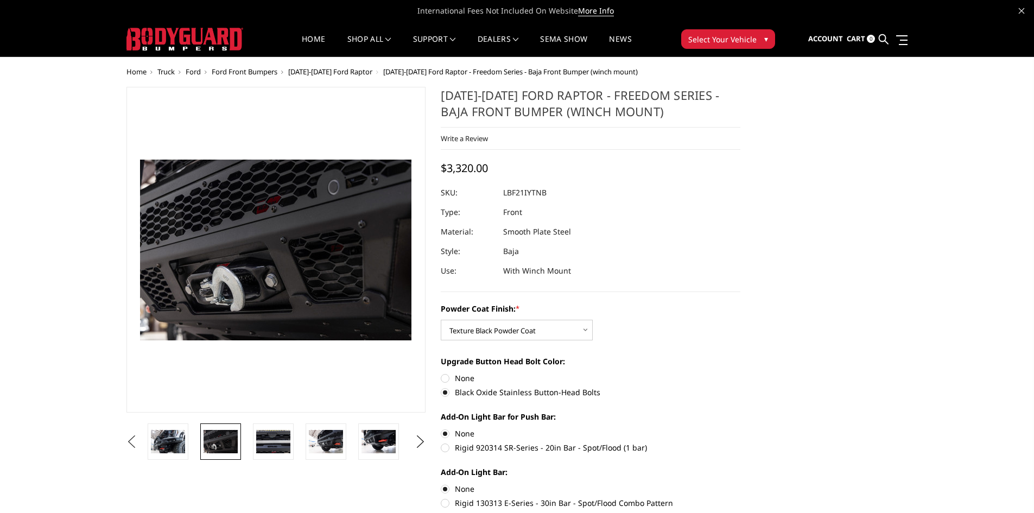
click at [140, 443] on button "Previous" at bounding box center [132, 442] width 16 height 16
click at [140, 437] on button "Previous" at bounding box center [132, 442] width 16 height 16
click at [140, 439] on button "Previous" at bounding box center [132, 442] width 16 height 16
click at [140, 437] on button "Previous" at bounding box center [132, 442] width 16 height 16
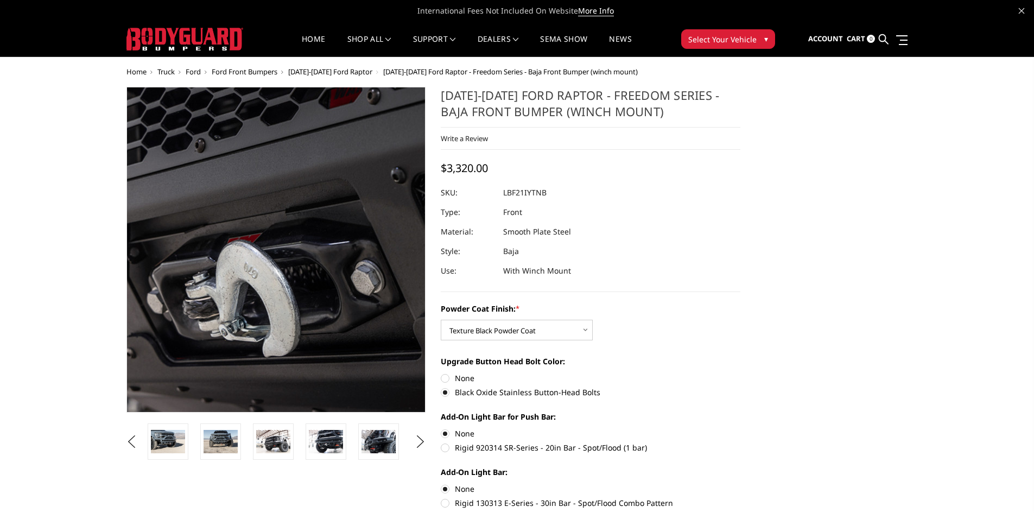
click at [198, 366] on img at bounding box center [378, 200] width 695 height 463
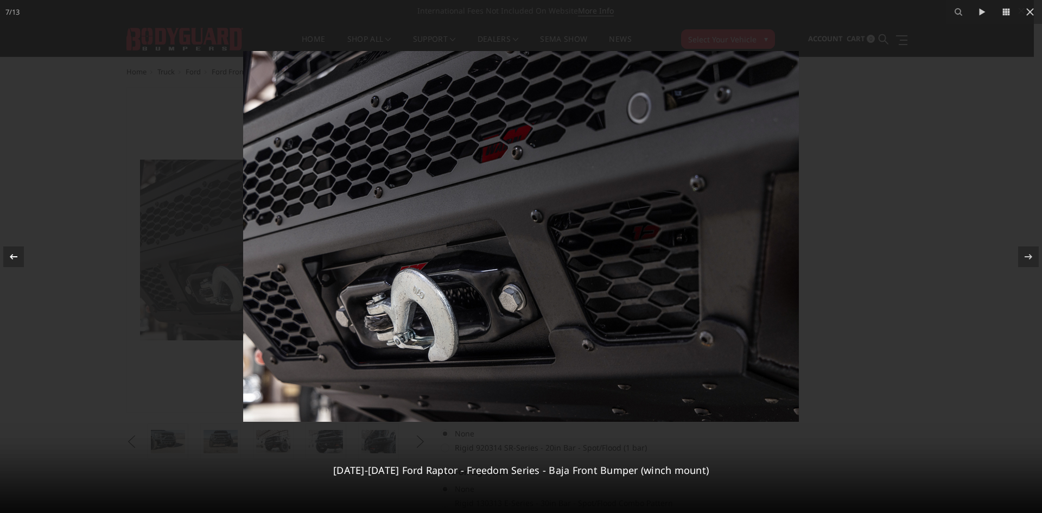
click at [10, 253] on icon at bounding box center [13, 256] width 13 height 13
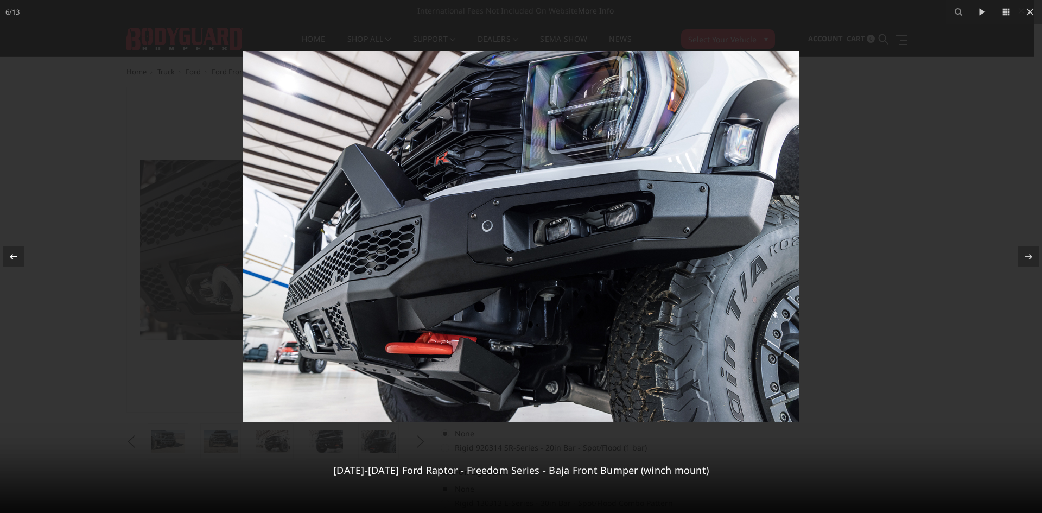
click at [10, 253] on icon at bounding box center [13, 256] width 13 height 13
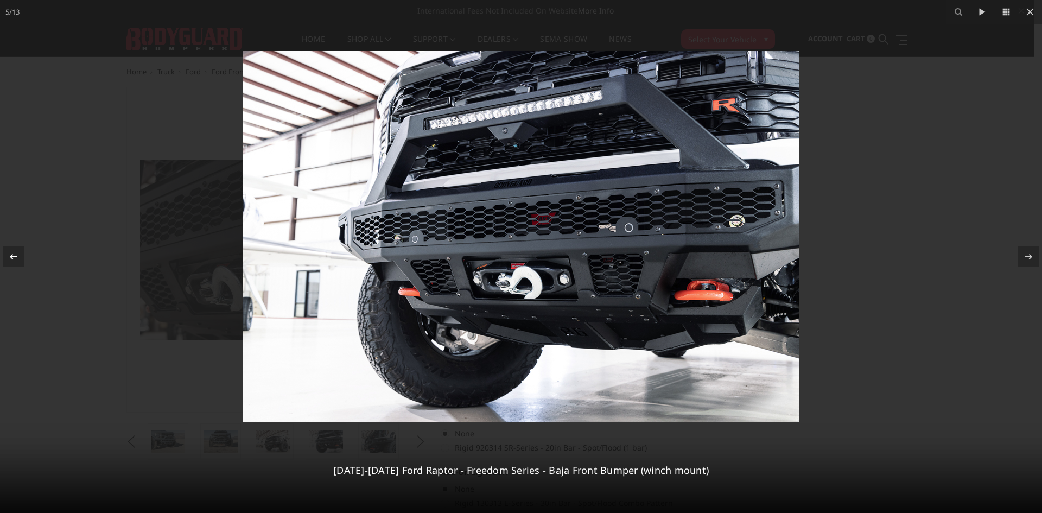
click at [10, 253] on icon at bounding box center [13, 256] width 13 height 13
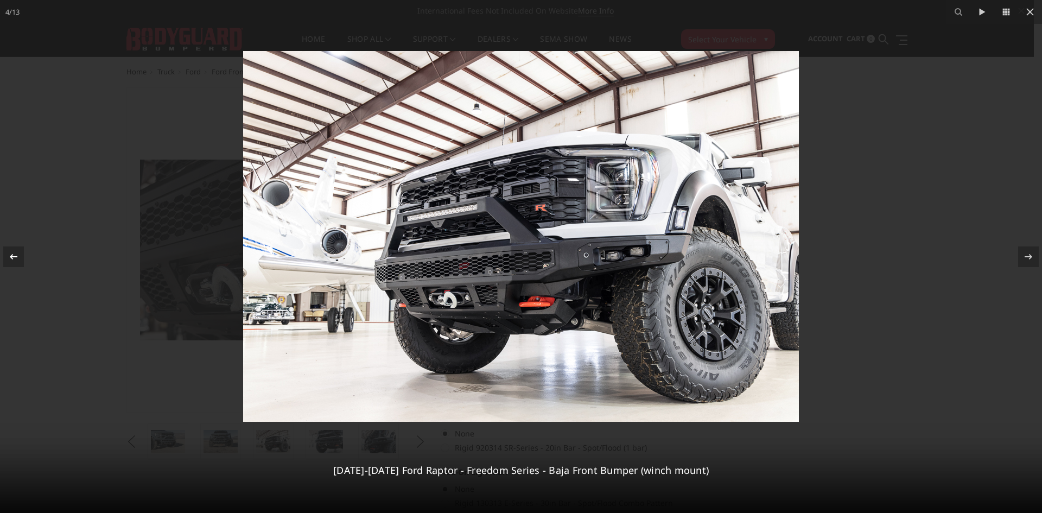
click at [10, 253] on icon at bounding box center [13, 256] width 13 height 13
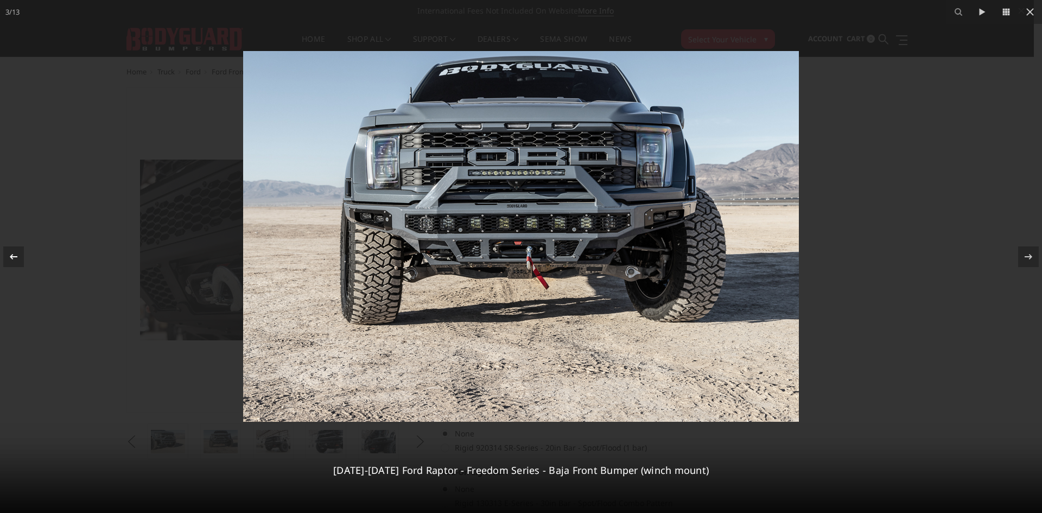
drag, startPoint x: 17, startPoint y: 261, endPoint x: 9, endPoint y: 262, distance: 8.2
click at [11, 262] on icon at bounding box center [13, 256] width 13 height 13
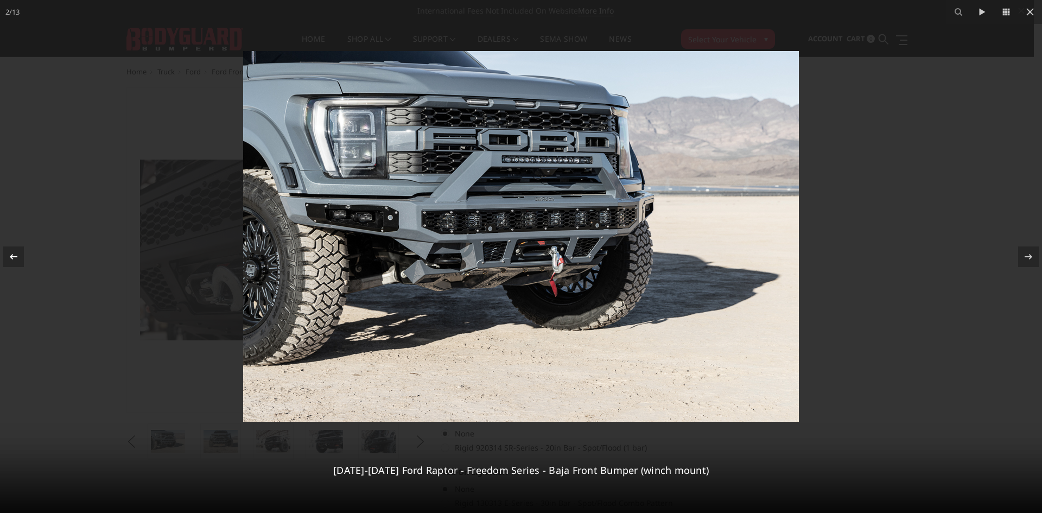
click at [9, 263] on icon at bounding box center [13, 256] width 13 height 13
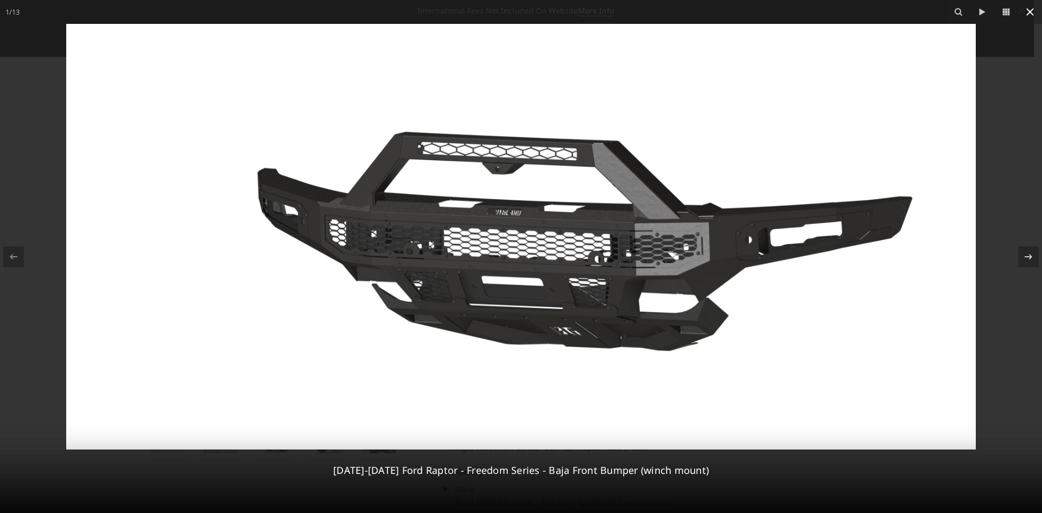
click at [1033, 11] on button at bounding box center [1030, 12] width 24 height 24
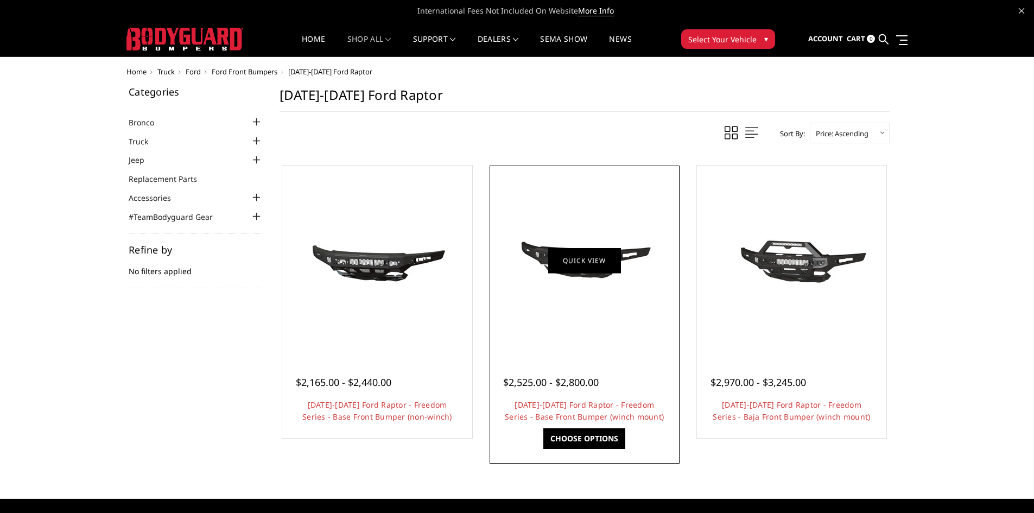
click at [581, 271] on link "Quick view" at bounding box center [584, 260] width 73 height 26
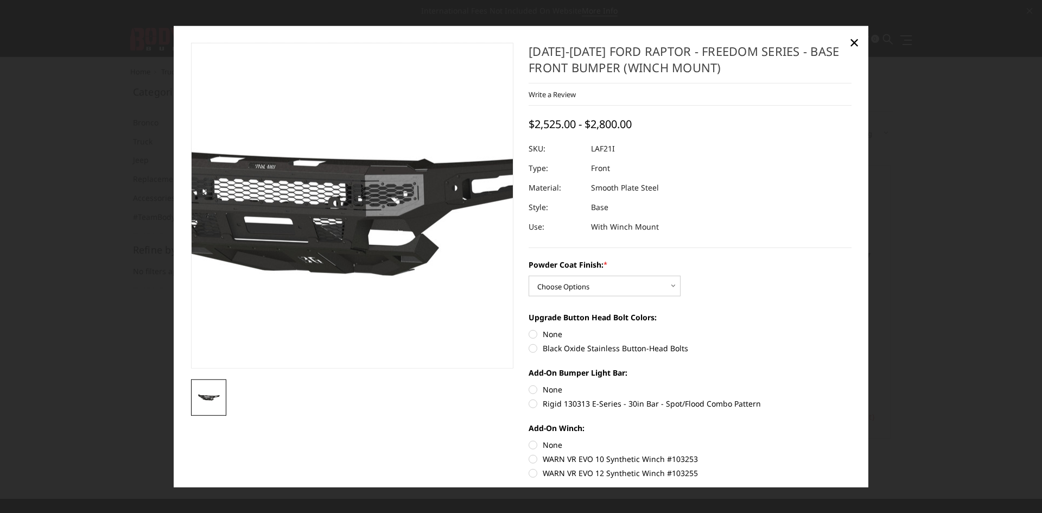
click at [375, 214] on img at bounding box center [319, 205] width 695 height 325
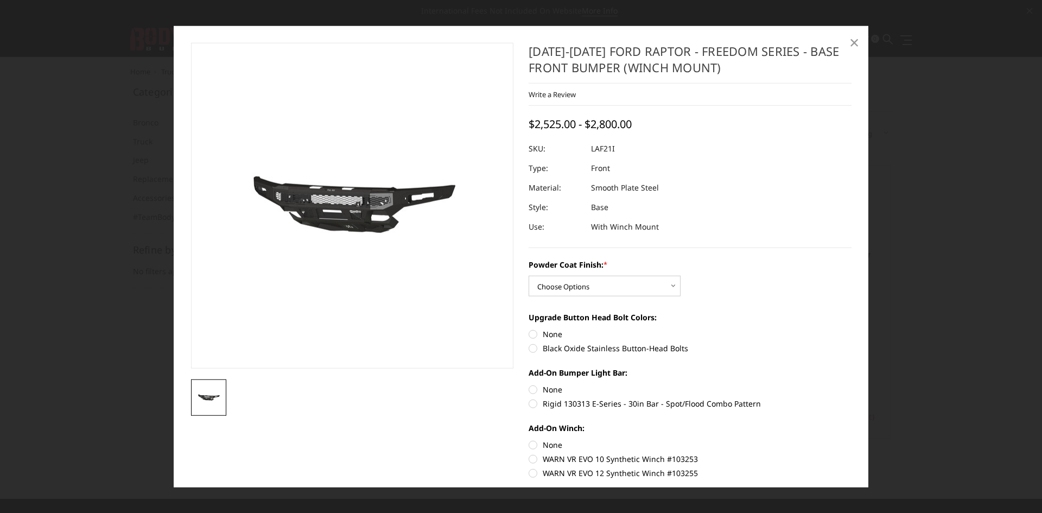
click at [856, 47] on span "×" at bounding box center [854, 41] width 10 height 23
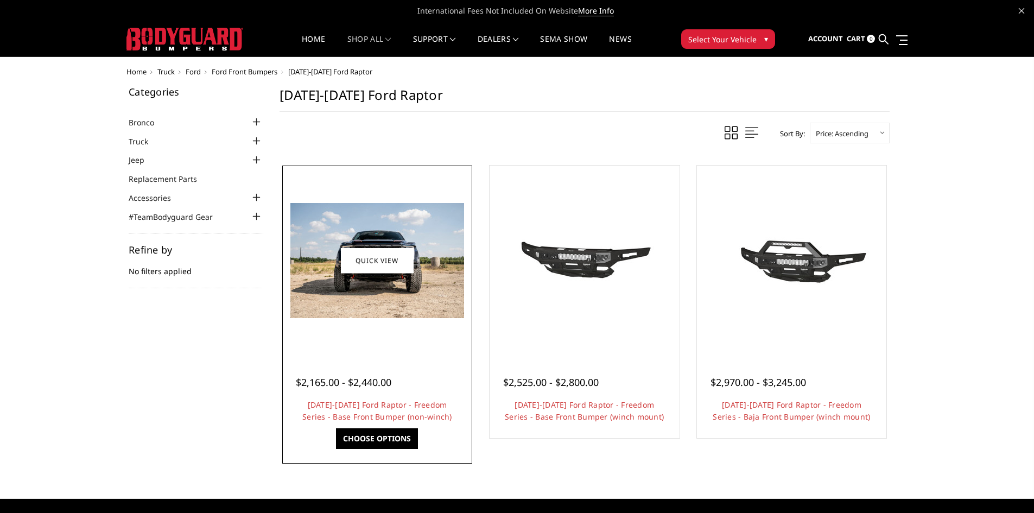
click at [442, 252] on img at bounding box center [377, 260] width 174 height 115
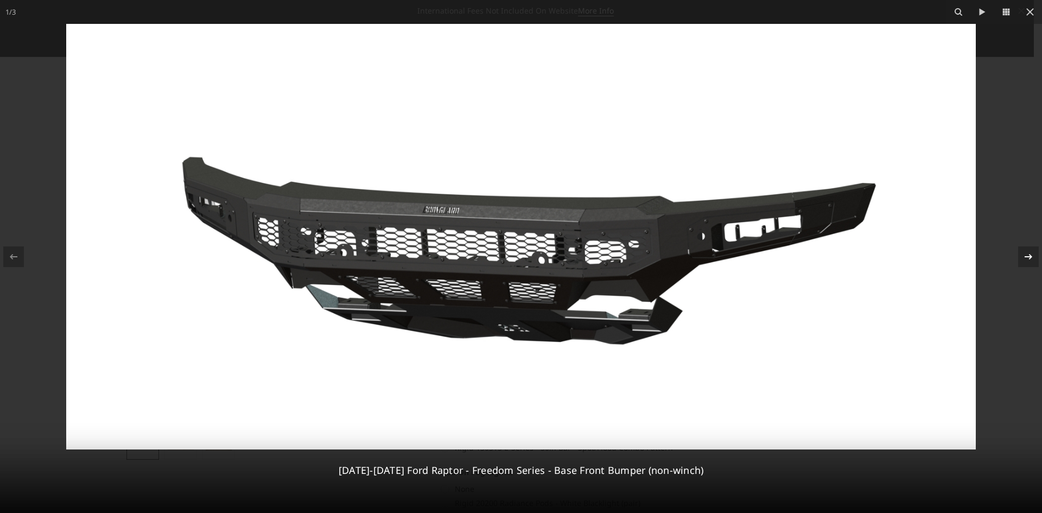
click at [1028, 262] on icon at bounding box center [1028, 256] width 13 height 13
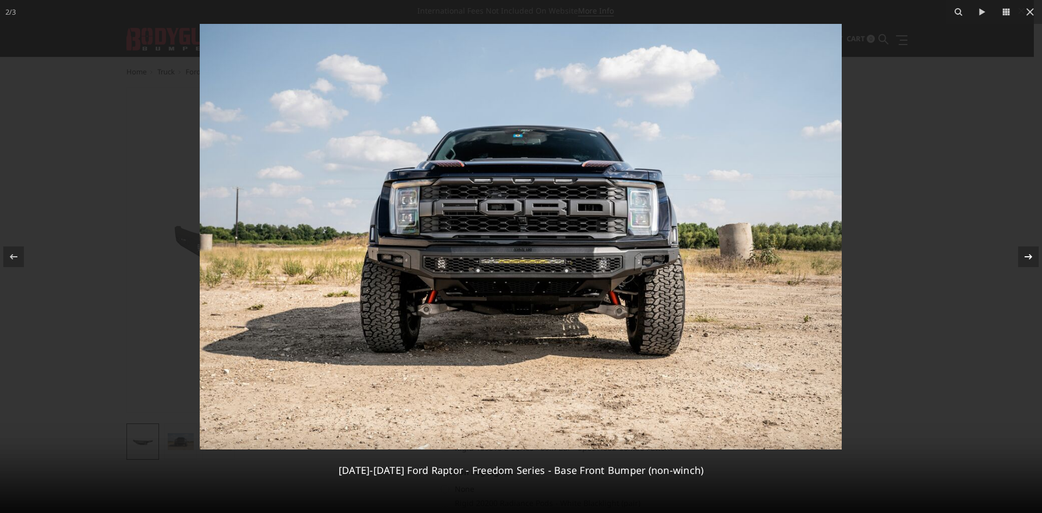
click at [1028, 253] on icon at bounding box center [1028, 256] width 13 height 13
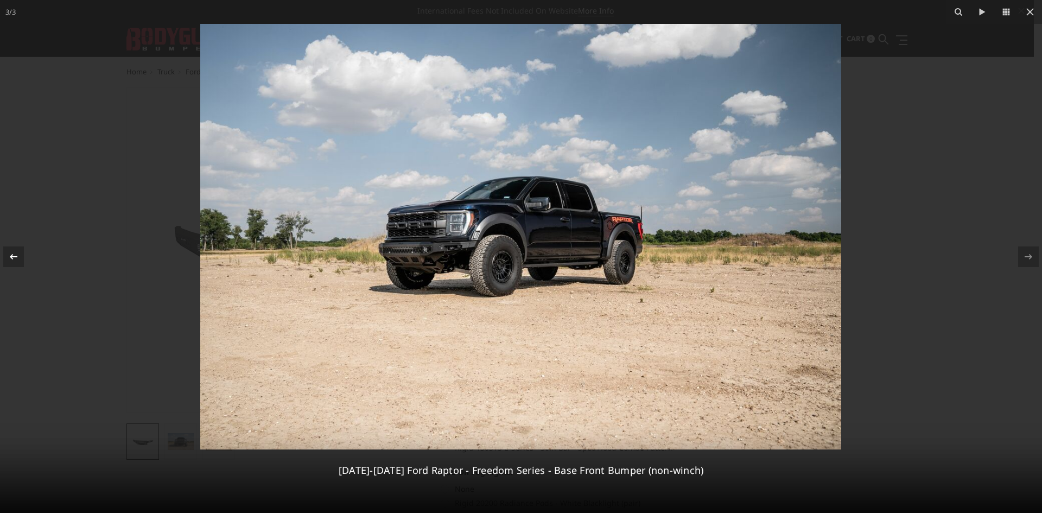
click at [5, 259] on div at bounding box center [13, 256] width 21 height 21
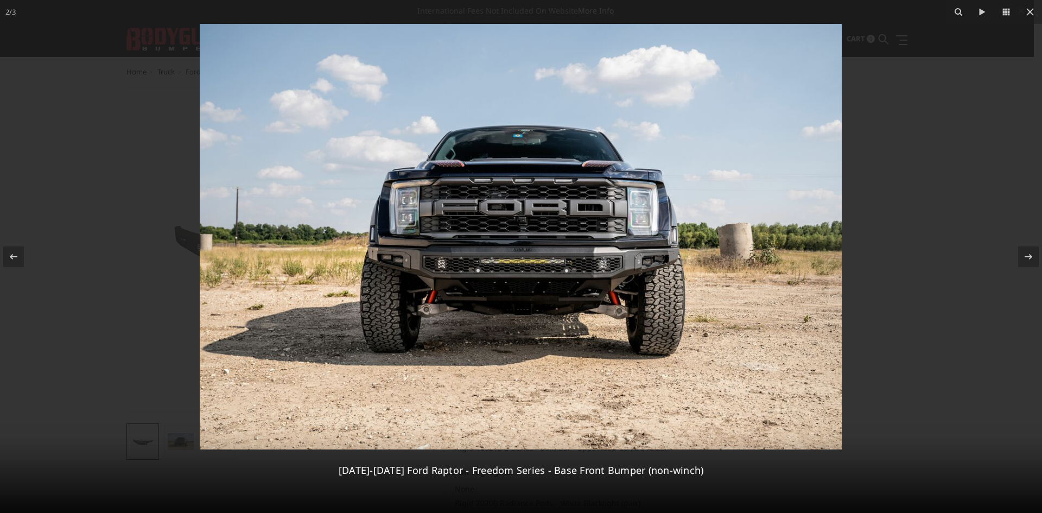
click at [482, 264] on img at bounding box center [521, 236] width 642 height 425
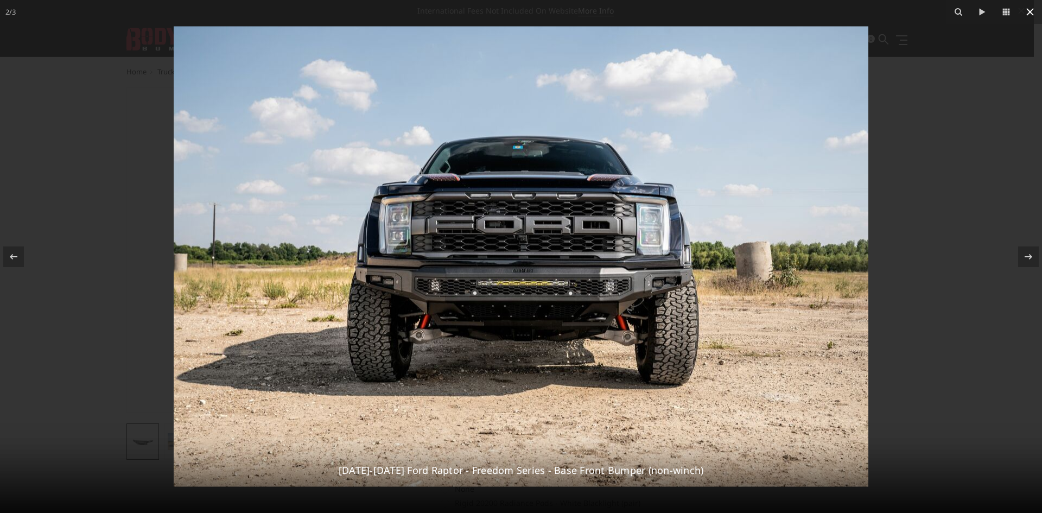
click at [1033, 19] on button at bounding box center [1030, 12] width 24 height 24
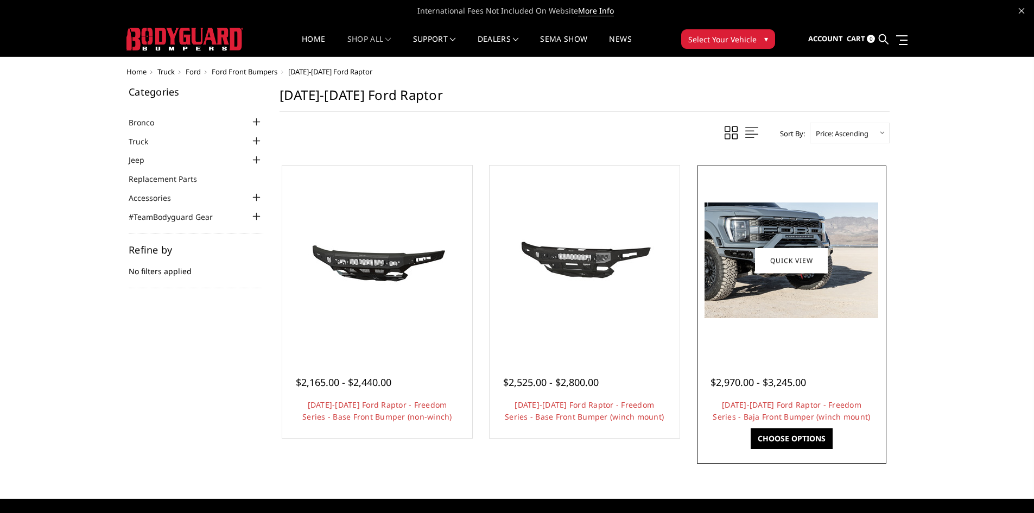
click at [719, 219] on img at bounding box center [791, 260] width 174 height 116
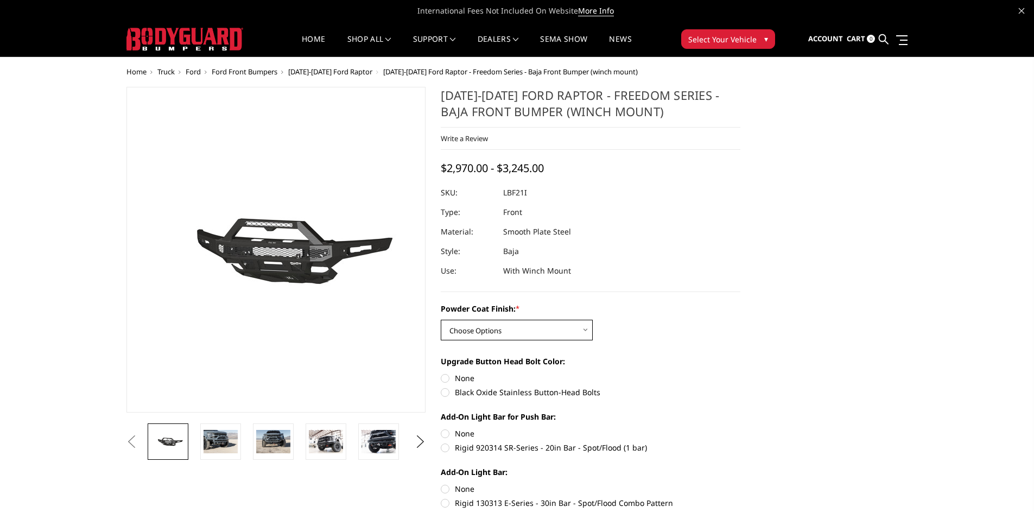
click at [552, 335] on select "Choose Options Bare Metal Texture Black Powder Coat" at bounding box center [517, 330] width 152 height 21
select select "2766"
click at [441, 320] on select "Choose Options Bare Metal Texture Black Powder Coat" at bounding box center [517, 330] width 152 height 21
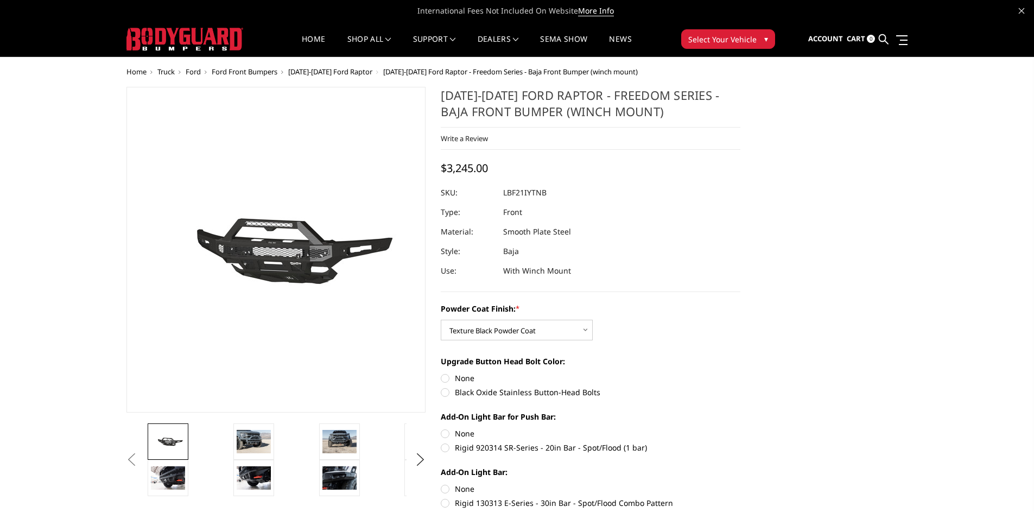
click at [487, 393] on label "Black Oxide Stainless Button-Head Bolts" at bounding box center [591, 391] width 300 height 11
click at [740, 373] on input "Black Oxide Stainless Button-Head Bolts" at bounding box center [740, 372] width 1 height 1
radio input "true"
click at [457, 377] on label "None" at bounding box center [591, 377] width 300 height 11
click at [441, 373] on input "None" at bounding box center [441, 372] width 1 height 1
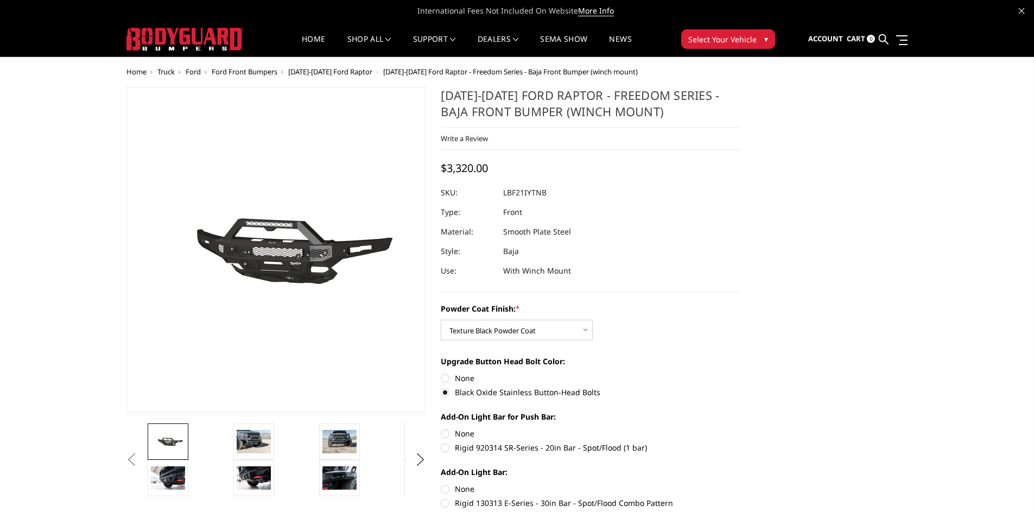
radio input "true"
drag, startPoint x: 489, startPoint y: 190, endPoint x: 584, endPoint y: 197, distance: 94.7
click at [624, 198] on dl "SKU: LBF21IYTNB UPC: Type: Front Material: Smooth Plate Steel Style: Baja Use: …" at bounding box center [591, 232] width 300 height 98
drag, startPoint x: 567, startPoint y: 189, endPoint x: 501, endPoint y: 193, distance: 65.8
click at [501, 193] on div at bounding box center [591, 193] width 300 height 20
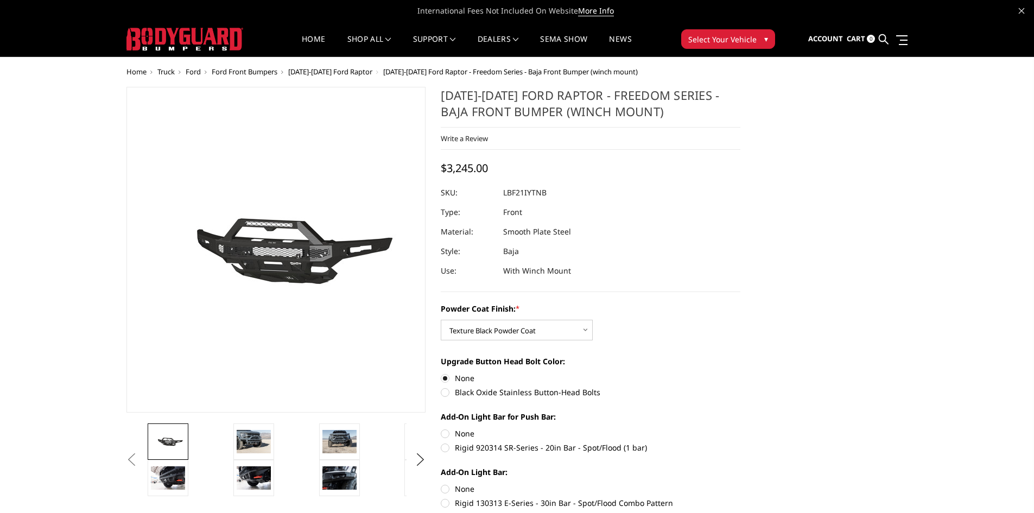
drag, startPoint x: 501, startPoint y: 193, endPoint x: 519, endPoint y: 204, distance: 20.8
click at [518, 203] on dl "SKU: LBF21IYTNB UPC: Type: Front Material: Smooth Plate Steel Style: Baja Use: …" at bounding box center [591, 232] width 300 height 98
drag, startPoint x: 545, startPoint y: 192, endPoint x: 508, endPoint y: 197, distance: 37.8
click at [504, 194] on dd "LBF21IYTNB" at bounding box center [524, 193] width 43 height 20
drag, startPoint x: 504, startPoint y: 193, endPoint x: 577, endPoint y: 198, distance: 73.5
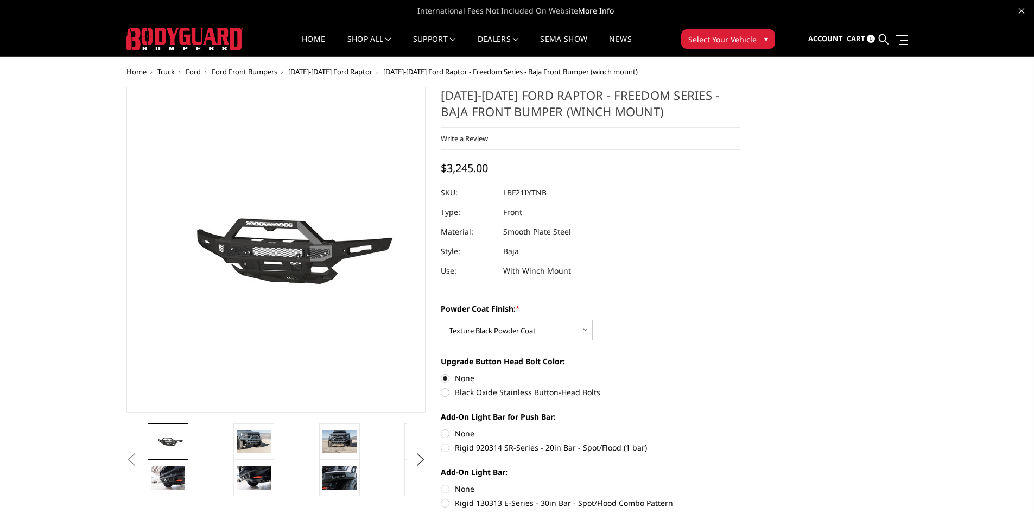
click at [577, 198] on dl "SKU: LBF21IYTNB UPC: Type: Front Material: Smooth Plate Steel Style: Baja Use: …" at bounding box center [591, 232] width 300 height 98
drag, startPoint x: 534, startPoint y: 112, endPoint x: 442, endPoint y: 111, distance: 92.3
click at [442, 111] on h1 "[DATE]-[DATE] Ford Raptor - Freedom Series - Baja Front Bumper (winch mount)" at bounding box center [591, 107] width 300 height 41
click at [321, 436] on link at bounding box center [339, 441] width 41 height 36
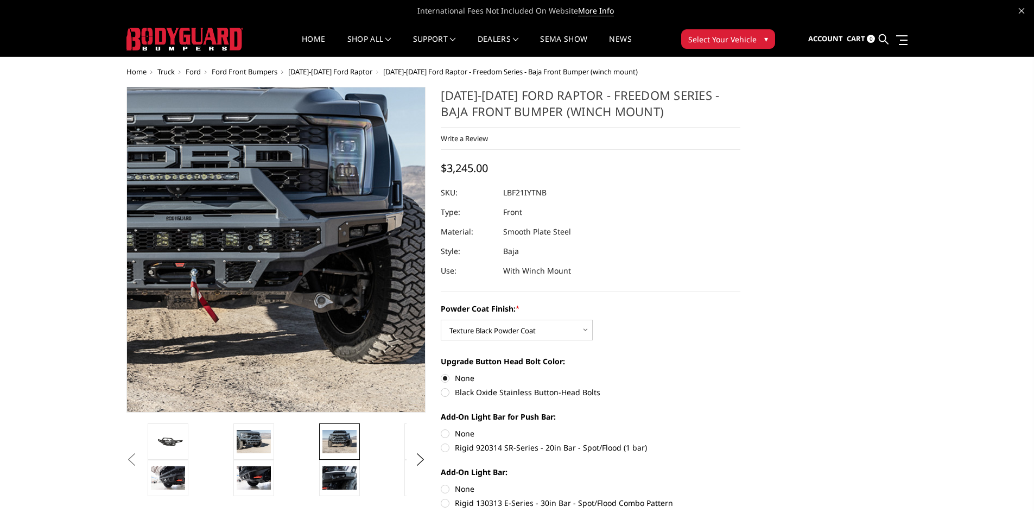
click at [346, 233] on img at bounding box center [183, 255] width 695 height 463
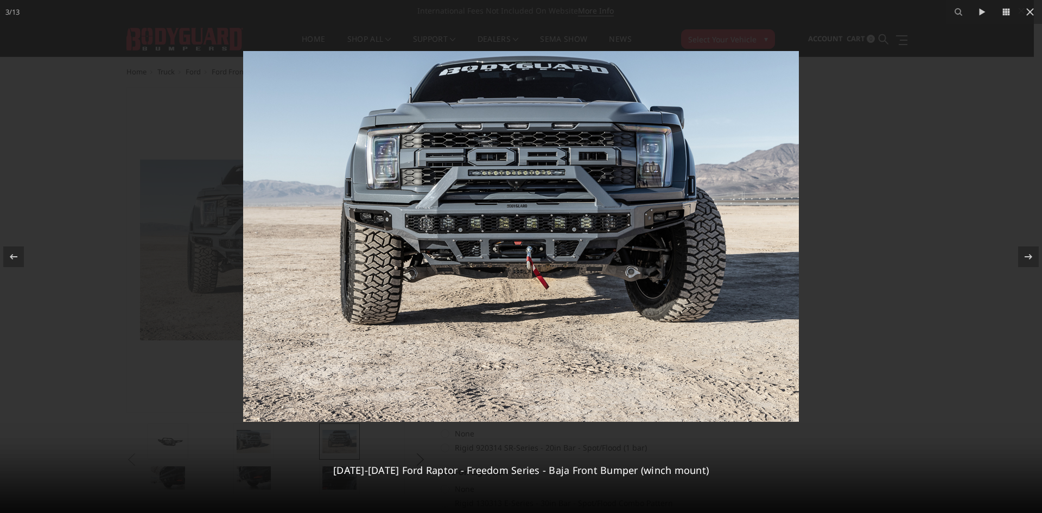
click at [990, 181] on div at bounding box center [521, 256] width 1042 height 513
